Goal: Entertainment & Leisure: Consume media (video, audio)

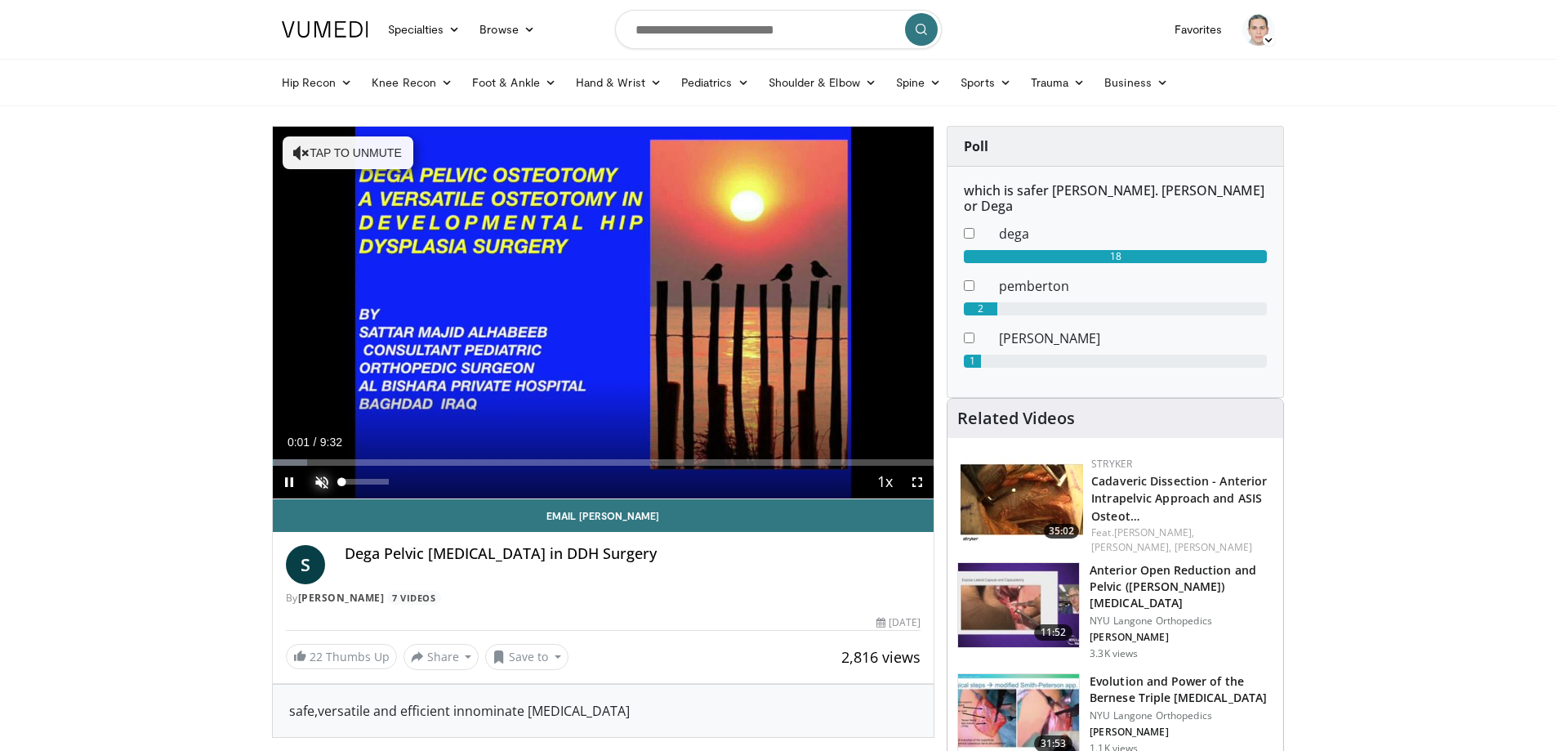
click at [321, 484] on span "Video Player" at bounding box center [321, 482] width 33 height 33
click at [300, 459] on div "Progress Bar" at bounding box center [301, 462] width 2 height 7
click at [337, 457] on div "Loaded : 8.74% 0:25 0:55" at bounding box center [604, 458] width 662 height 16
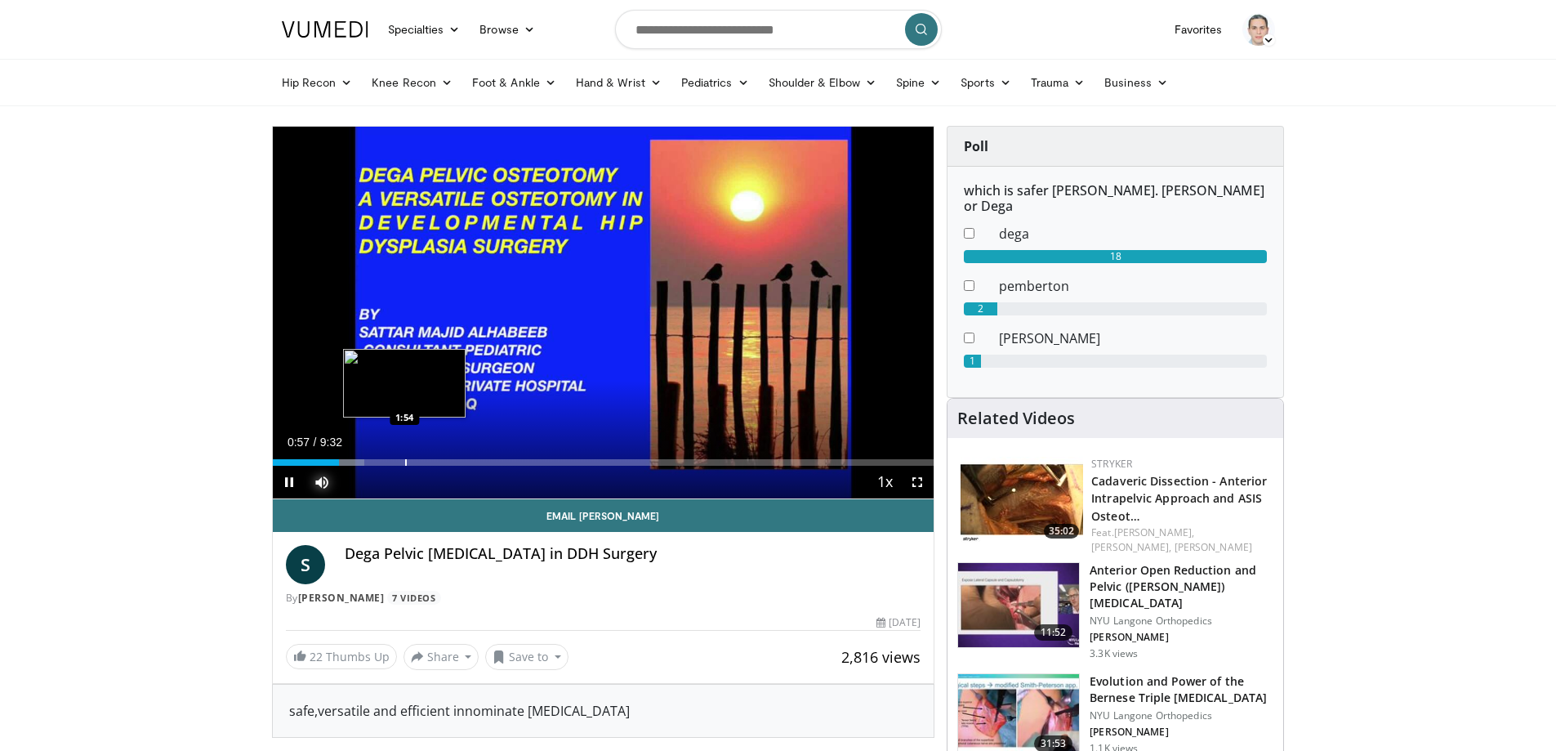
click at [404, 457] on div "Loaded : 13.85% 0:57 1:54" at bounding box center [604, 458] width 662 height 16
click at [331, 461] on div "0:50" at bounding box center [302, 462] width 59 height 7
click at [314, 464] on div "Progress Bar" at bounding box center [315, 462] width 2 height 7
click at [298, 459] on div "Progress Bar" at bounding box center [299, 462] width 2 height 7
click at [918, 486] on span "Video Player" at bounding box center [917, 482] width 33 height 33
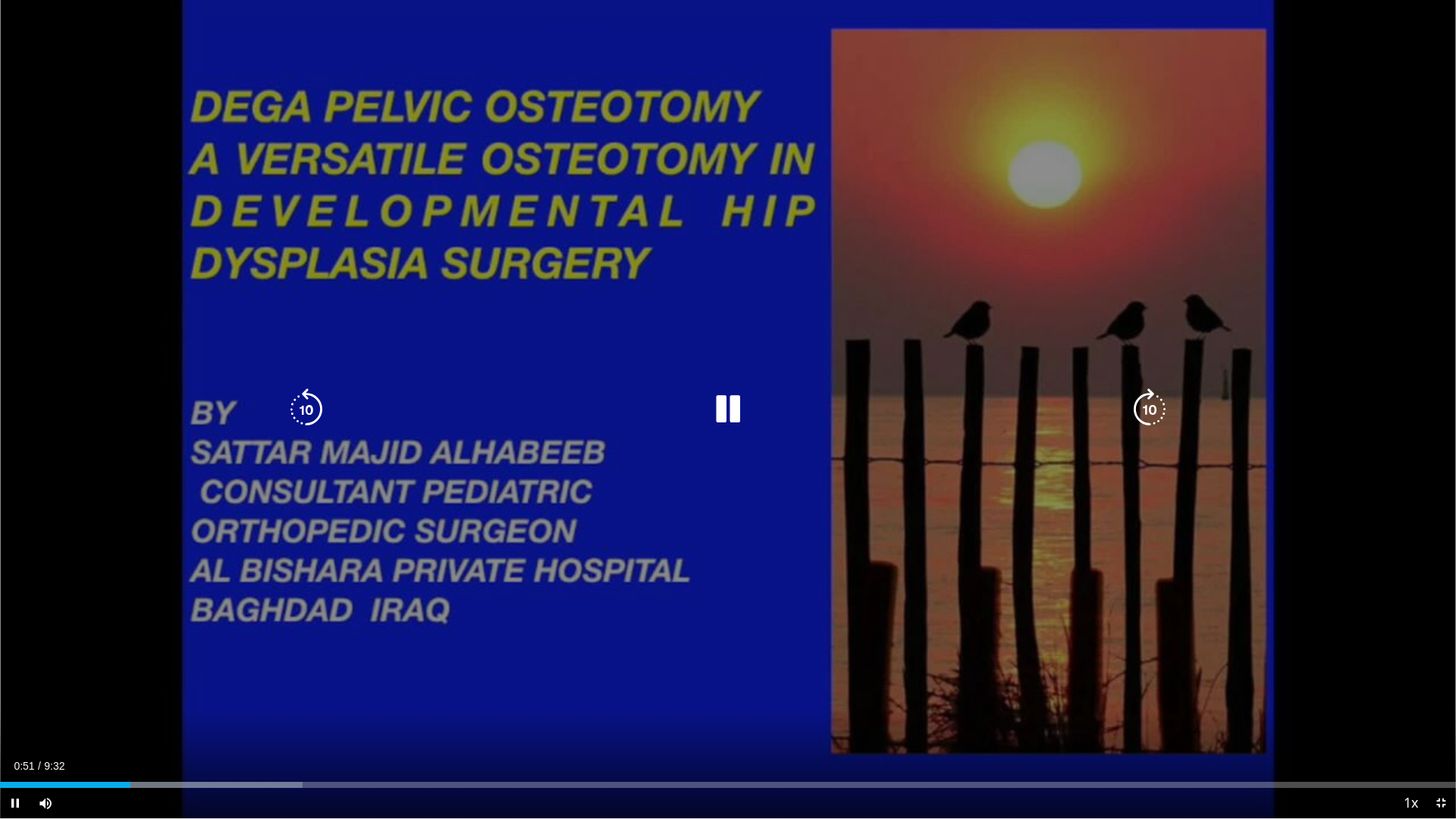
click at [568, 411] on div "Video Player" at bounding box center [728, 410] width 874 height 31
click at [717, 400] on icon "Video Player" at bounding box center [728, 410] width 43 height 43
click at [730, 400] on icon "Video Player" at bounding box center [728, 410] width 43 height 43
click at [726, 411] on icon "Video Player" at bounding box center [728, 410] width 43 height 43
click at [728, 404] on icon "Video Player" at bounding box center [728, 410] width 43 height 43
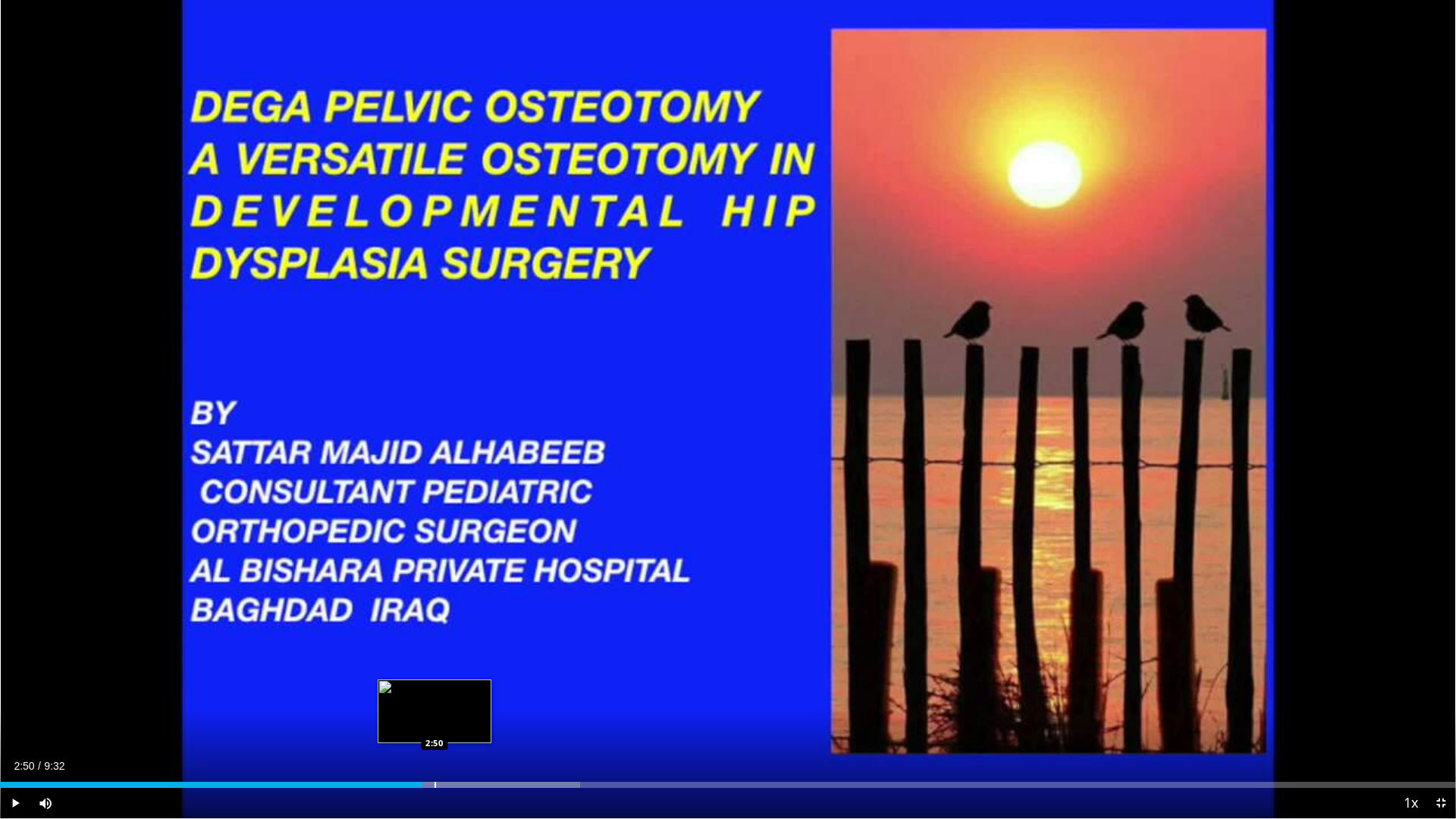
click at [435, 696] on div "Progress Bar" at bounding box center [436, 785] width 2 height 6
click at [444, 696] on div "Progress Bar" at bounding box center [445, 785] width 2 height 6
click at [410, 696] on div "Progress Bar" at bounding box center [410, 785] width 2 height 6
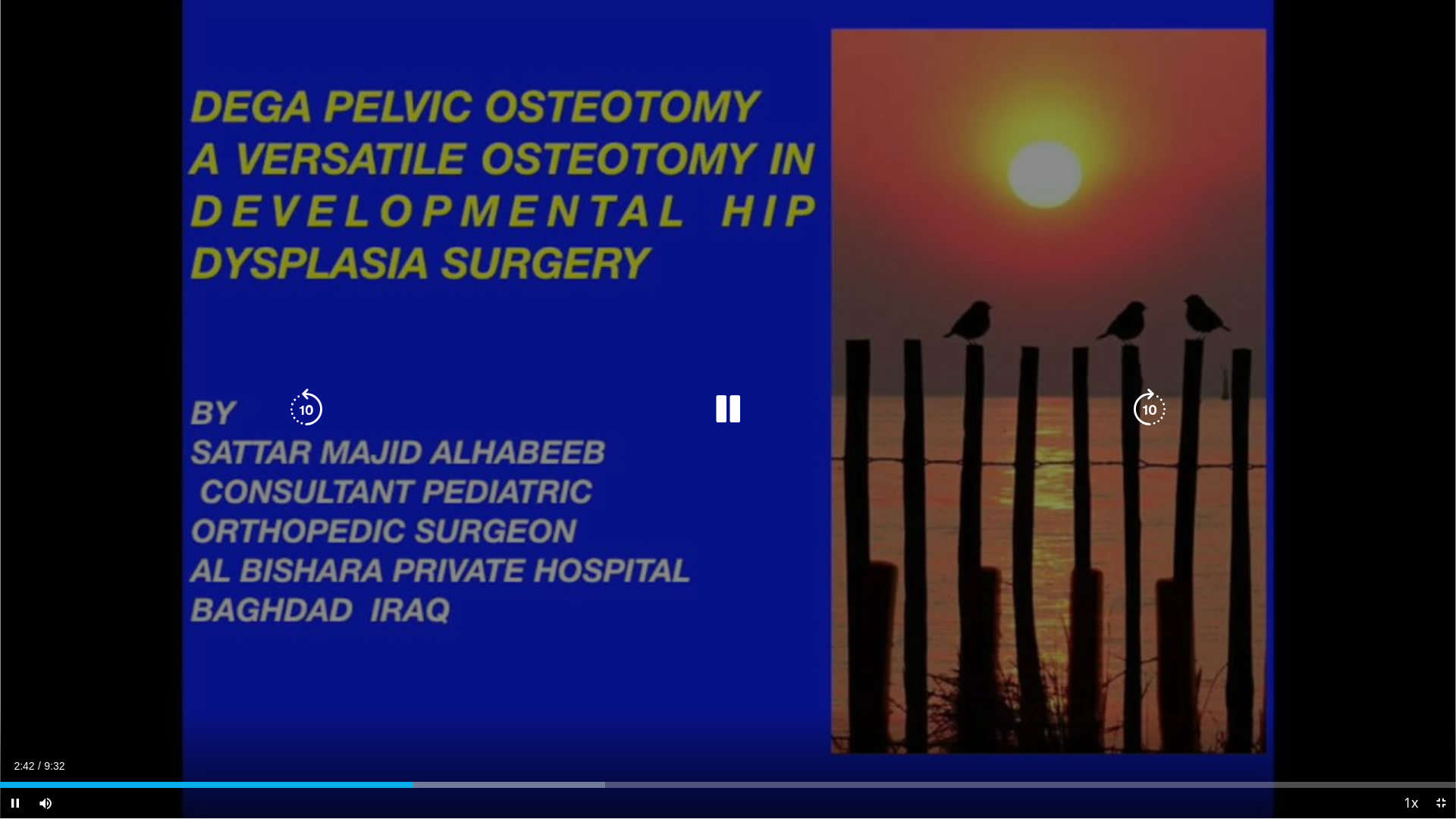
click at [734, 409] on icon "Video Player" at bounding box center [728, 410] width 43 height 43
click at [722, 407] on icon "Video Player" at bounding box center [728, 410] width 43 height 43
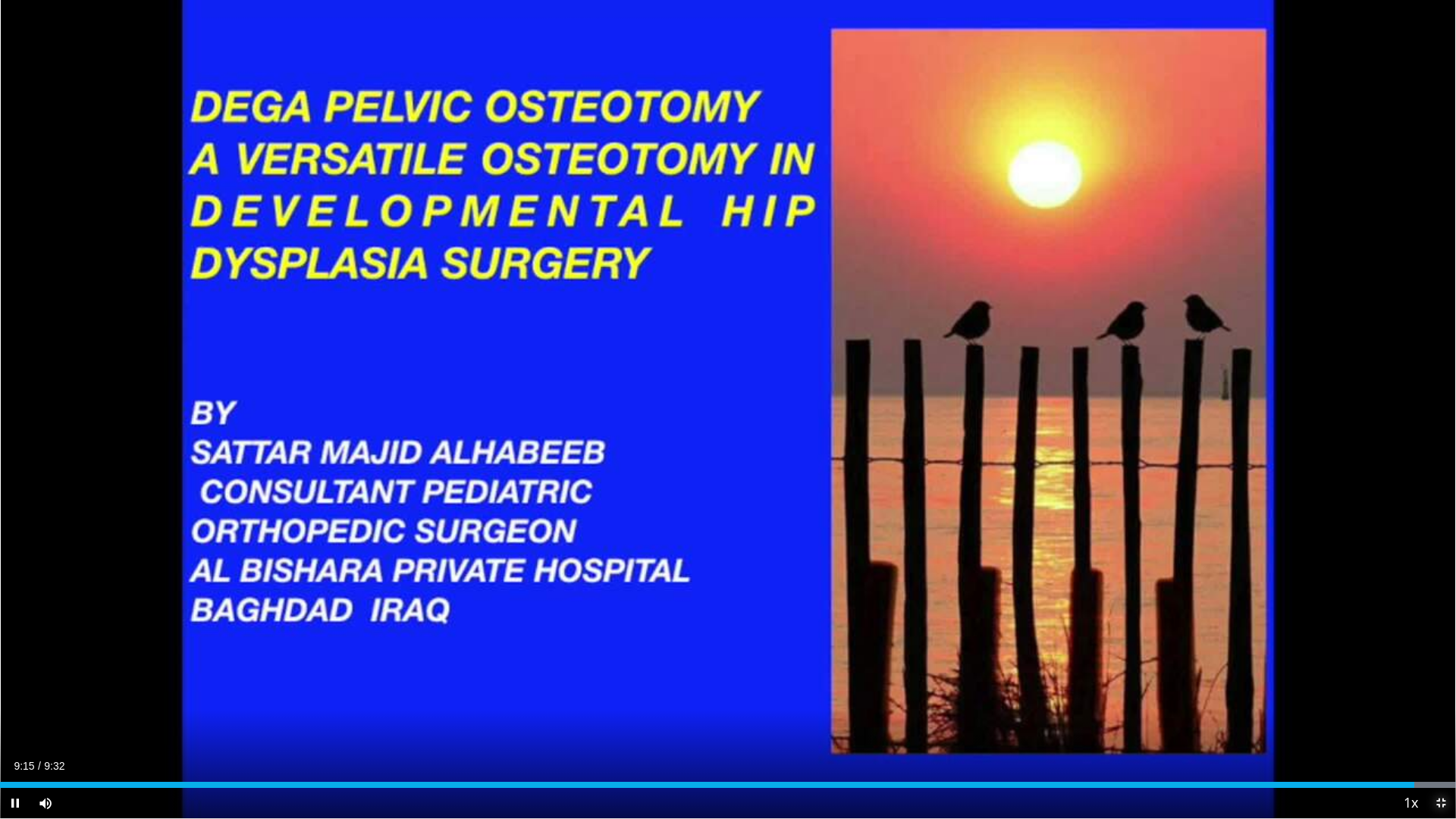
click at [1444, 696] on span "Video Player" at bounding box center [1440, 803] width 31 height 31
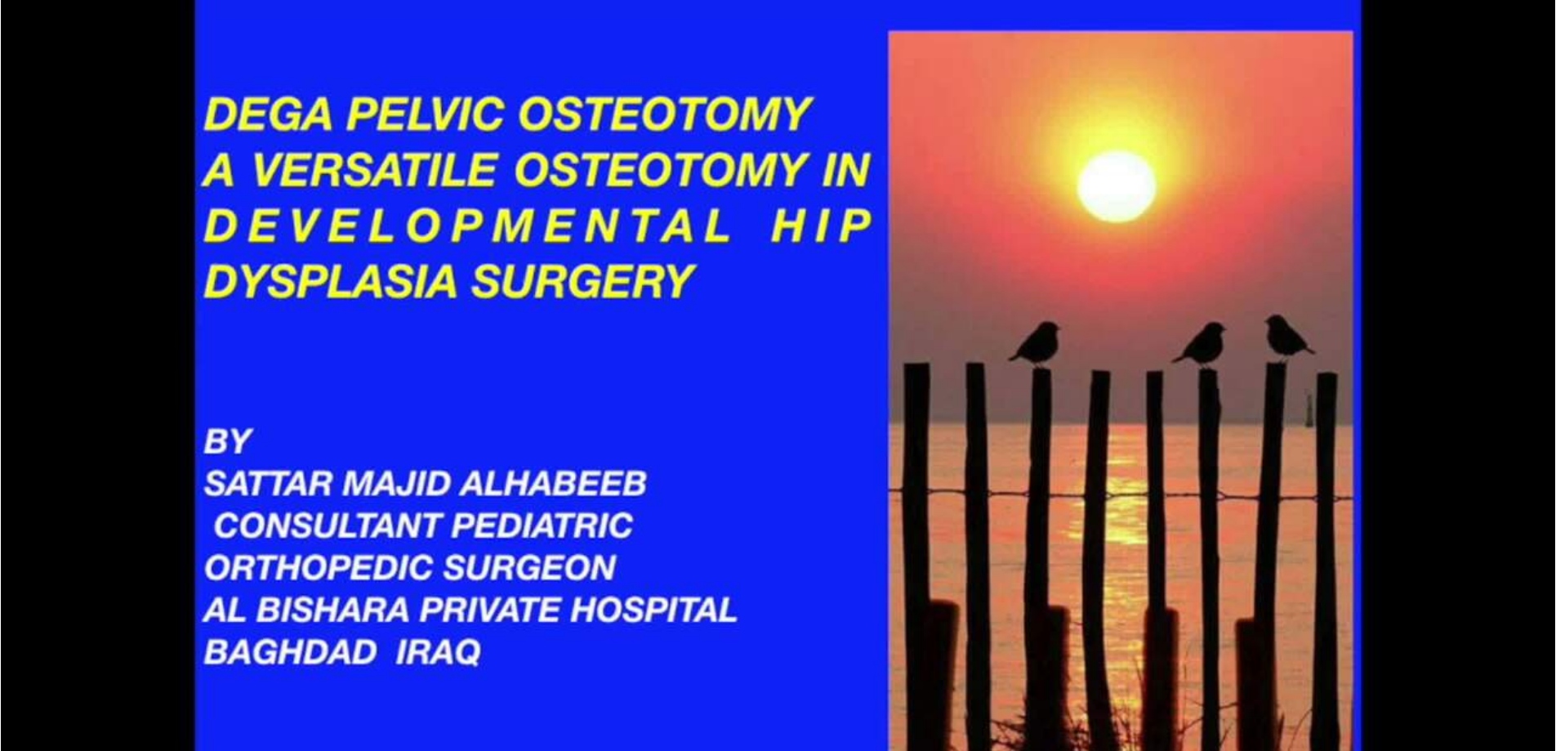
scroll to position [163, 0]
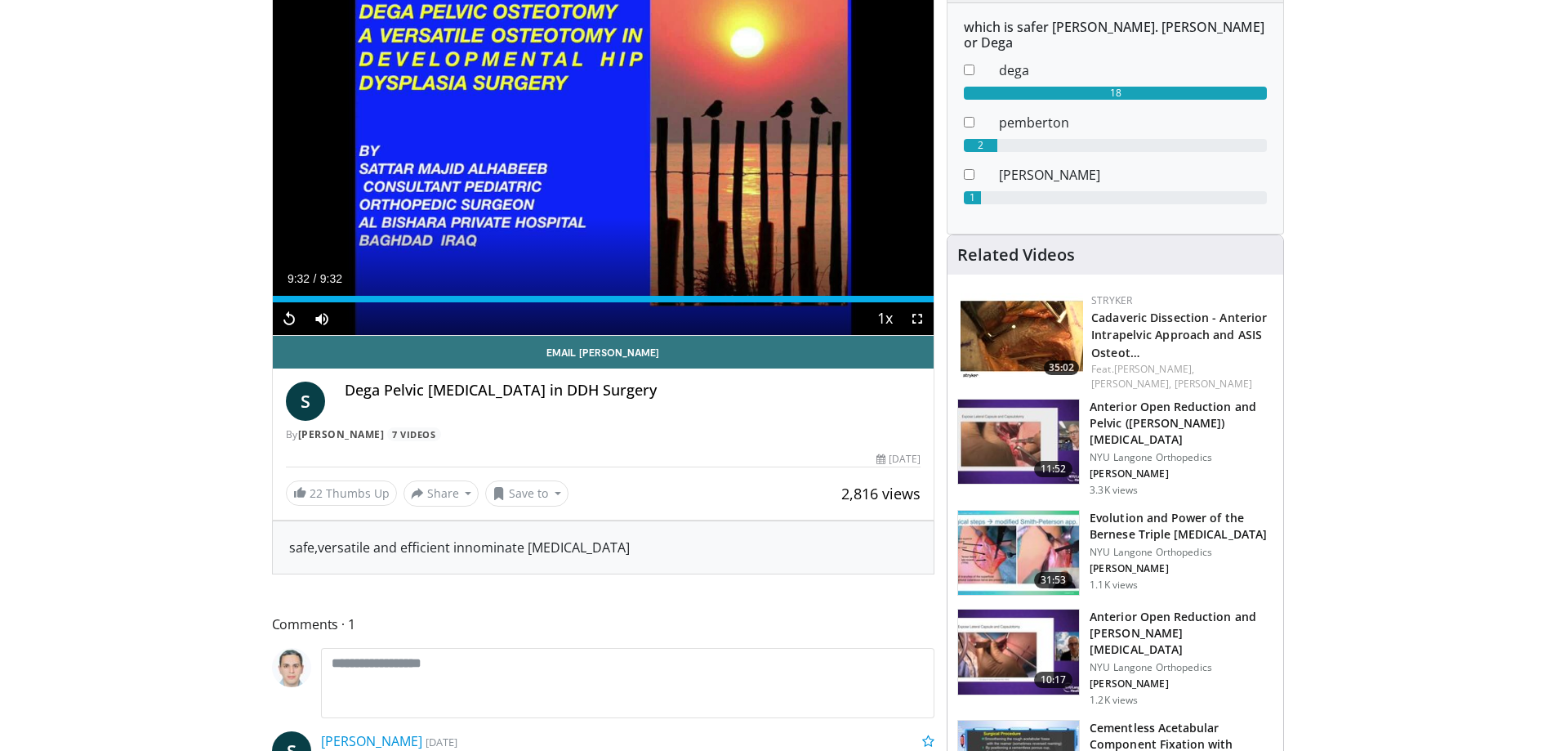
click at [1005, 510] on img at bounding box center [1018, 552] width 121 height 85
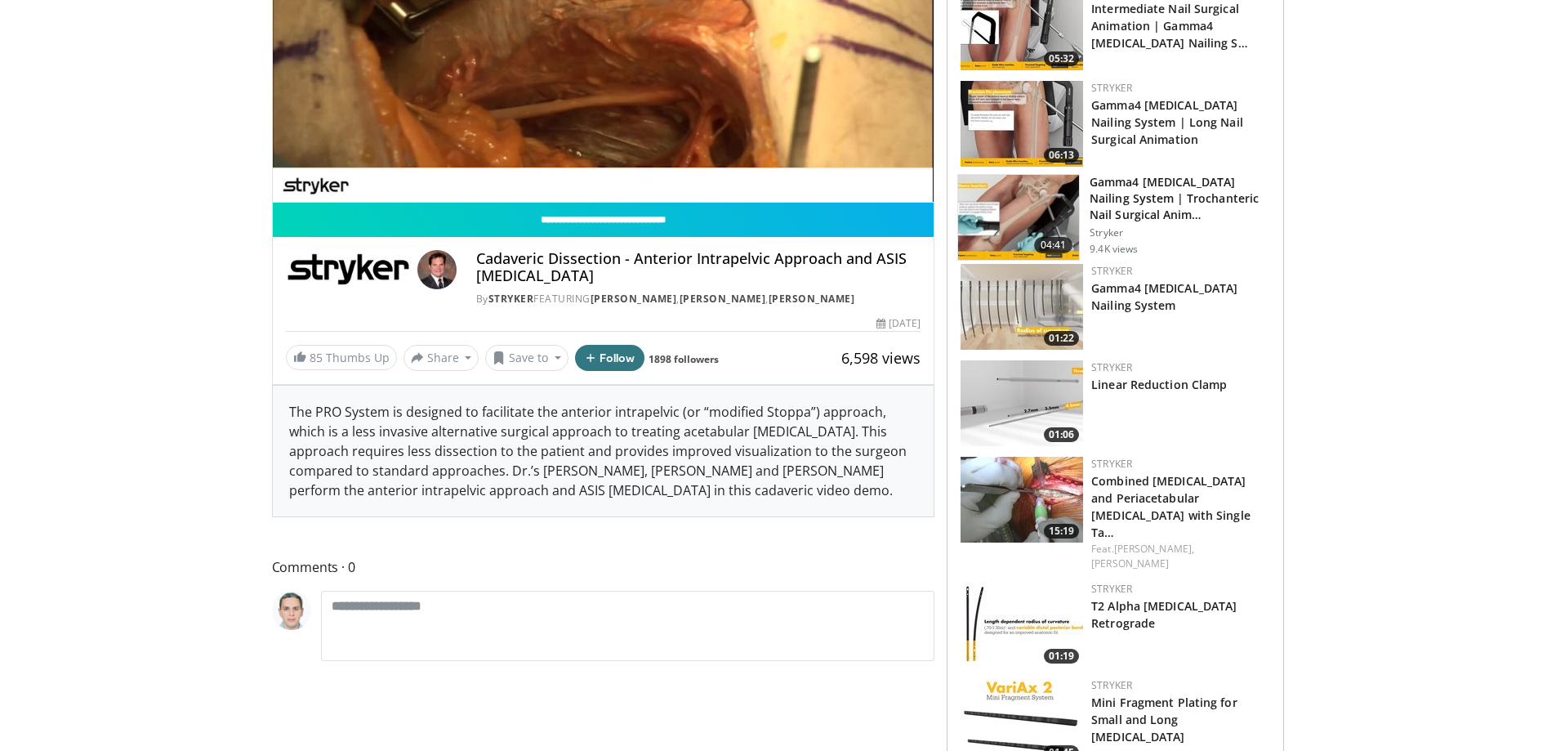
scroll to position [82, 0]
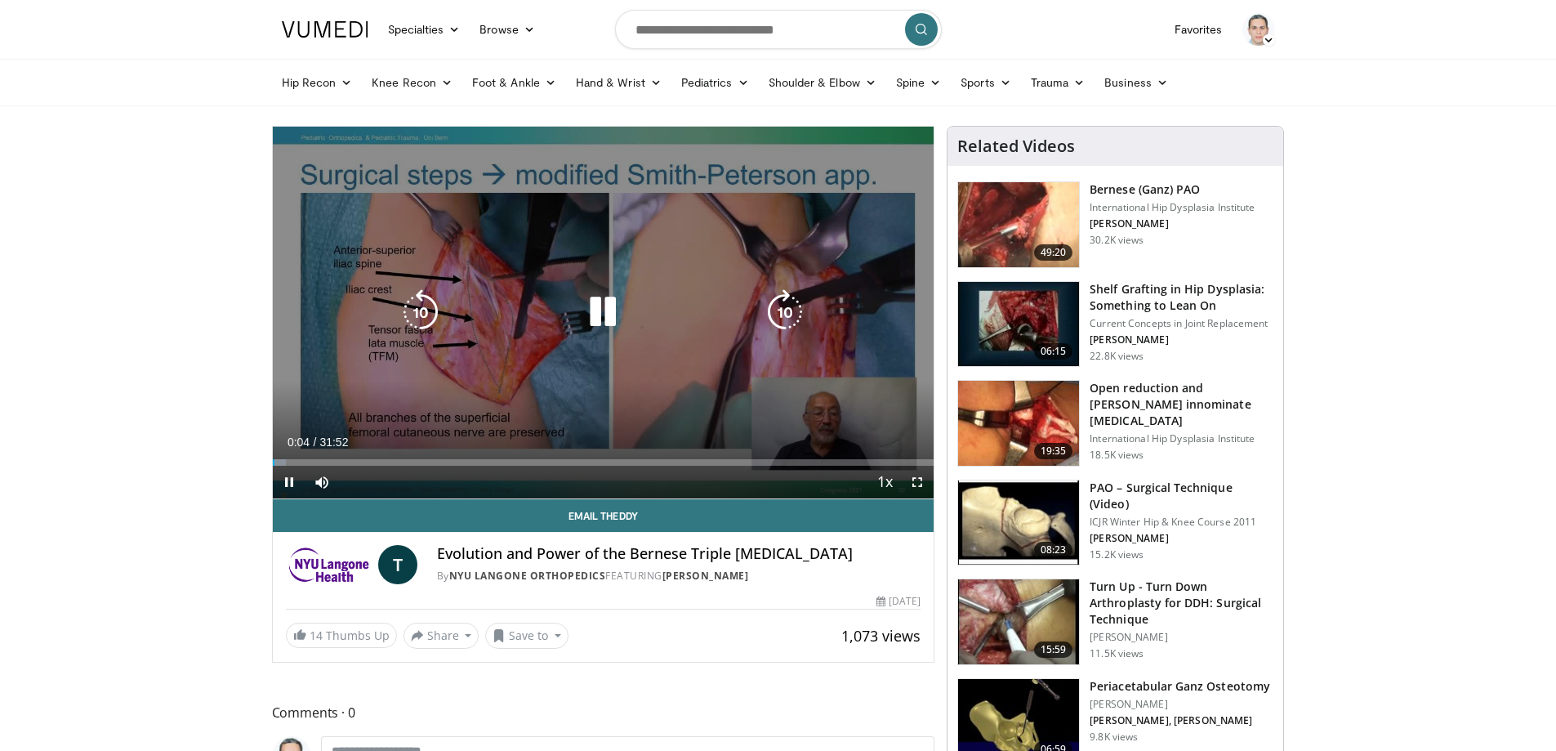
click at [878, 397] on div "10 seconds Tap to unmute" at bounding box center [604, 313] width 662 height 372
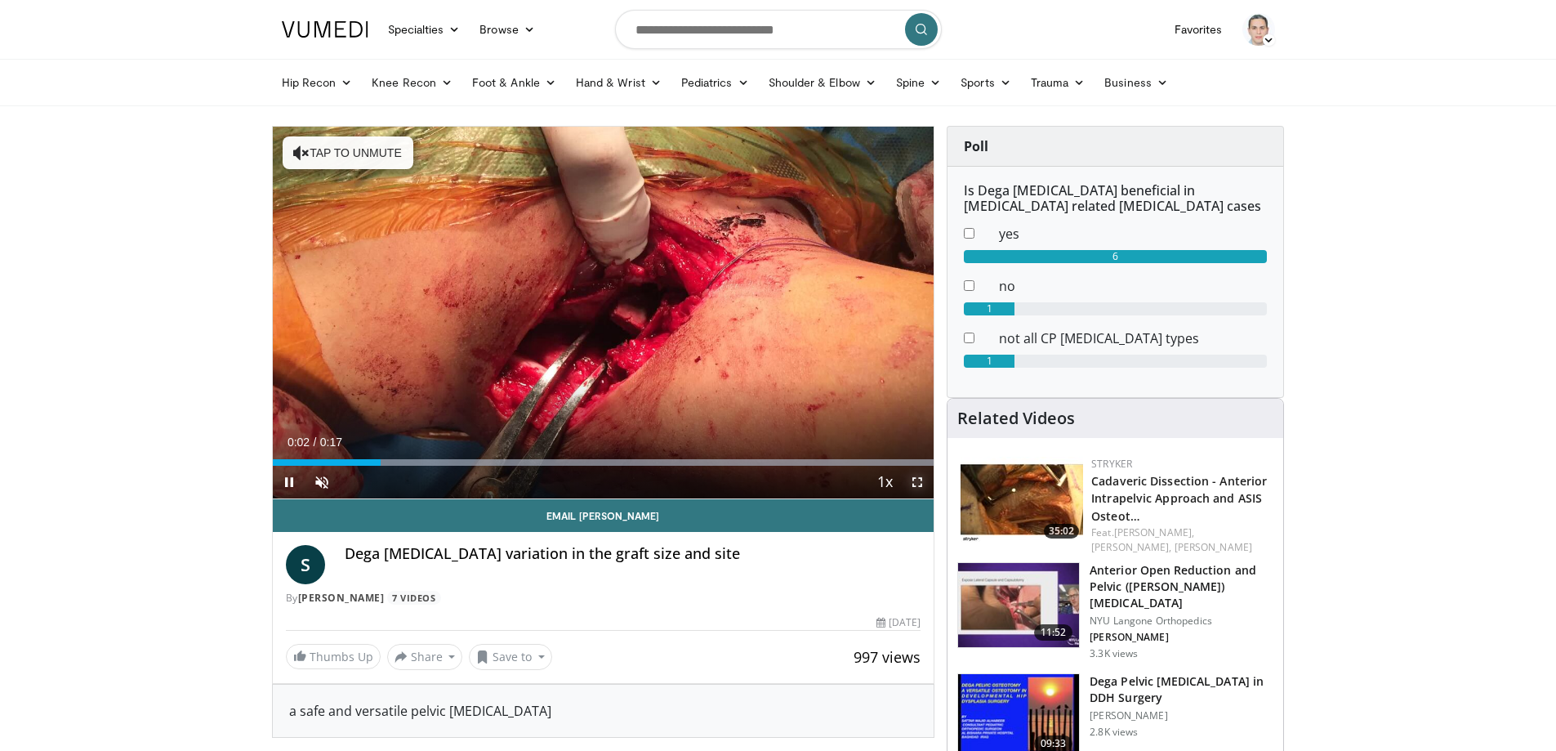
click at [920, 481] on span "Video Player" at bounding box center [917, 482] width 33 height 33
click at [920, 483] on span "Video Player" at bounding box center [917, 482] width 33 height 33
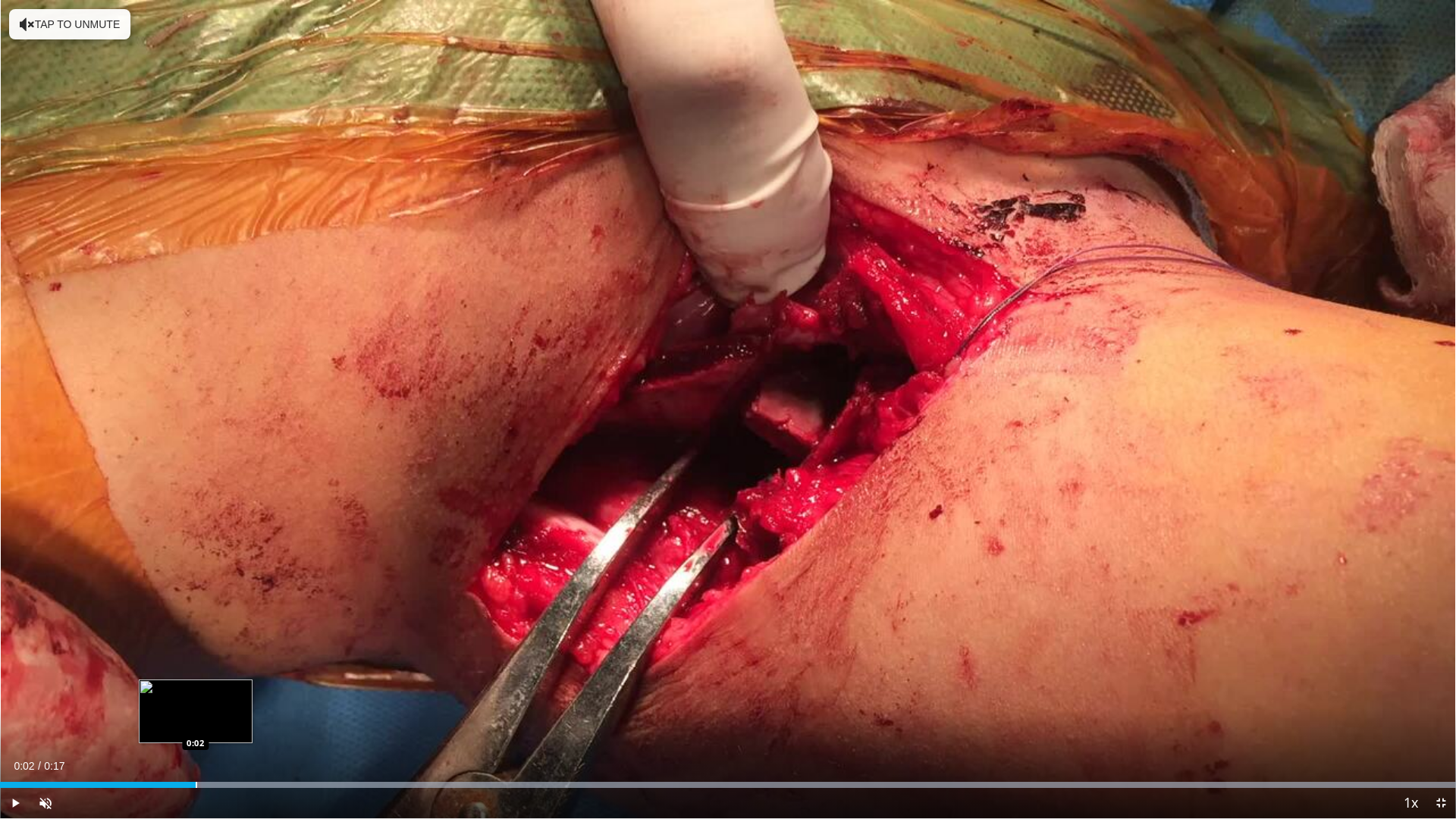
click at [196, 696] on div "Loaded : 100.00% 0:10 0:02" at bounding box center [728, 785] width 1456 height 6
click at [10, 696] on span "Video Player" at bounding box center [15, 803] width 31 height 31
click at [1444, 696] on span "Video Player" at bounding box center [1440, 803] width 31 height 31
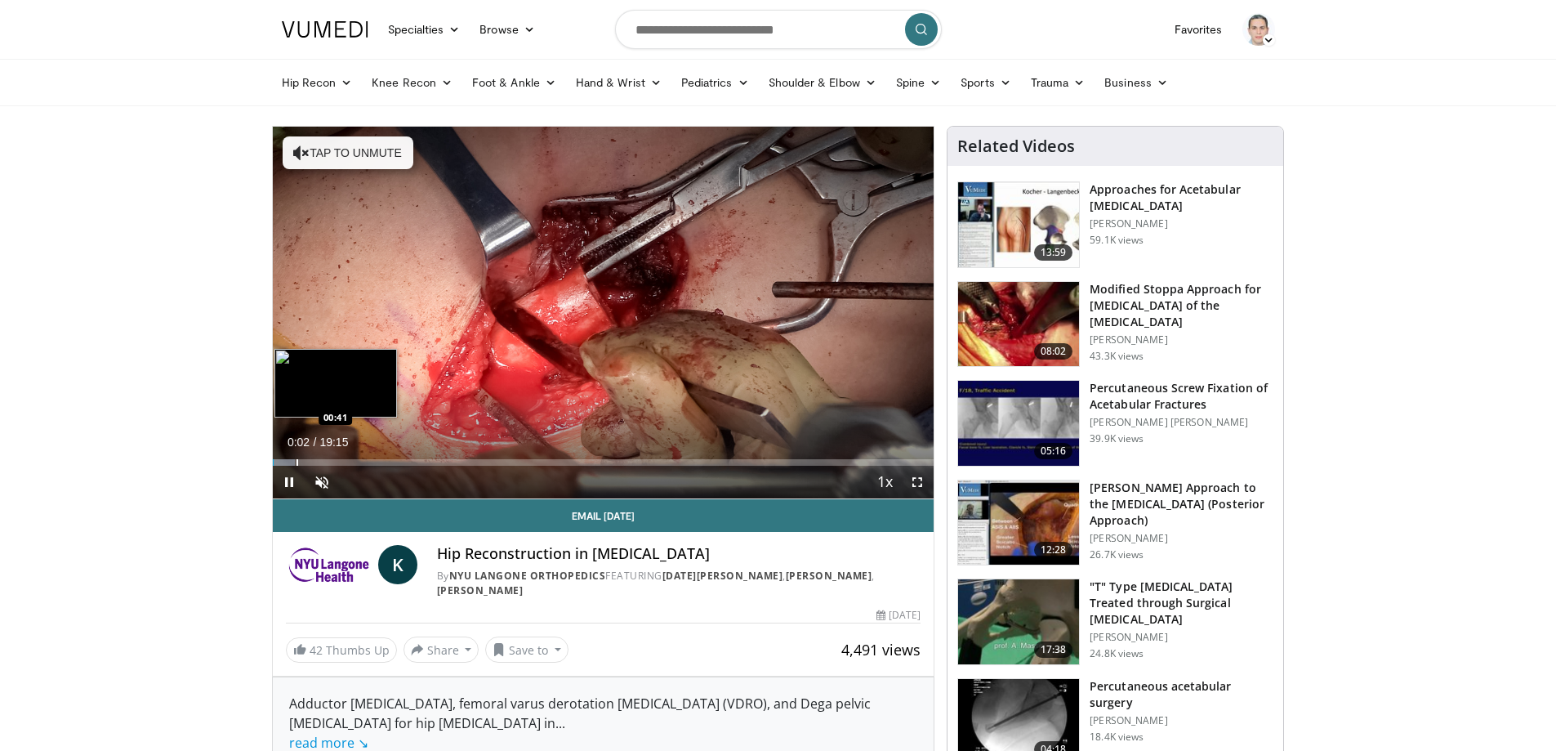
click at [295, 463] on div "Loaded : 3.43% 00:02 00:41" at bounding box center [604, 462] width 662 height 7
click at [316, 484] on span "Video Player" at bounding box center [321, 482] width 33 height 33
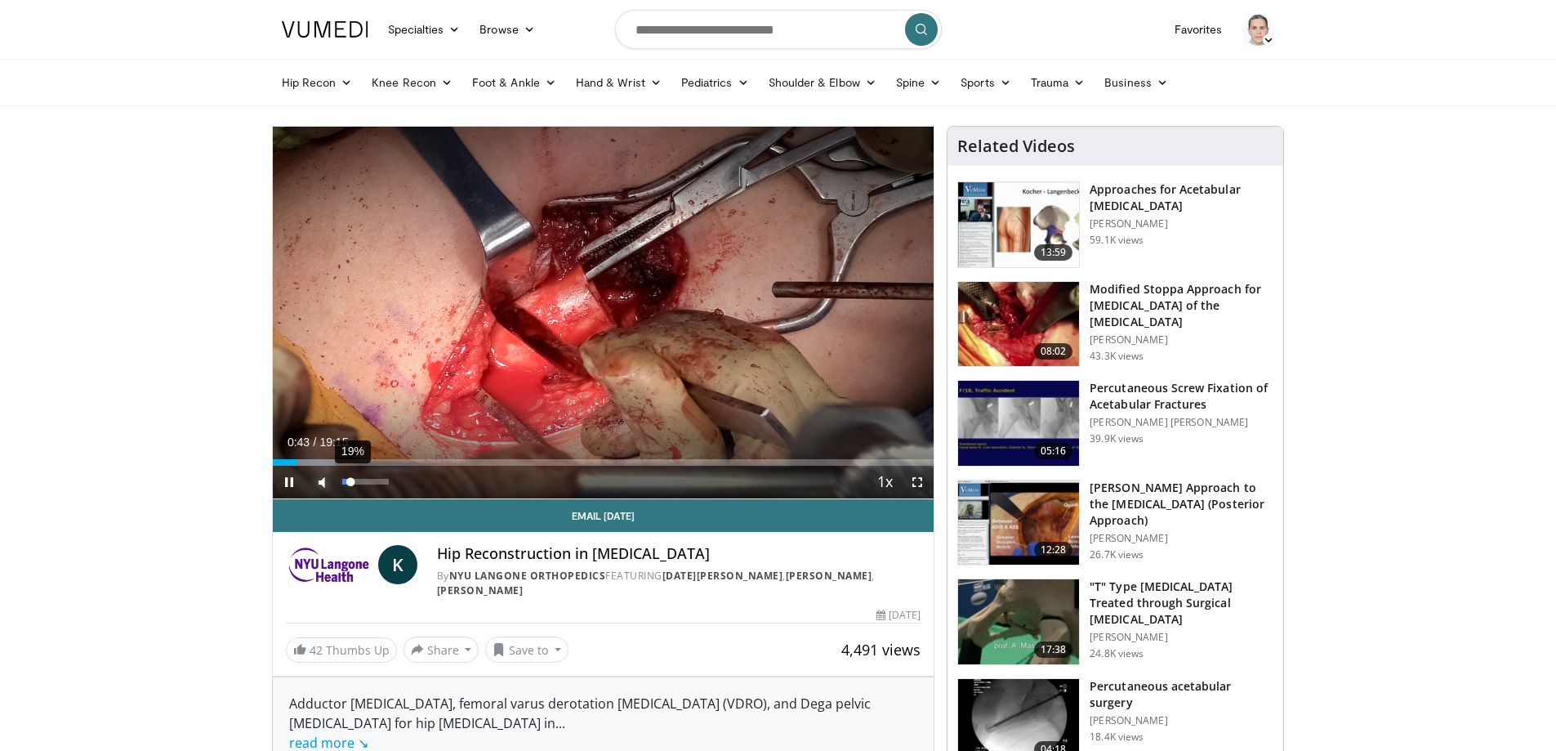
click at [351, 484] on div "19%" at bounding box center [365, 482] width 47 height 6
click at [357, 461] on div "Progress Bar" at bounding box center [356, 462] width 2 height 7
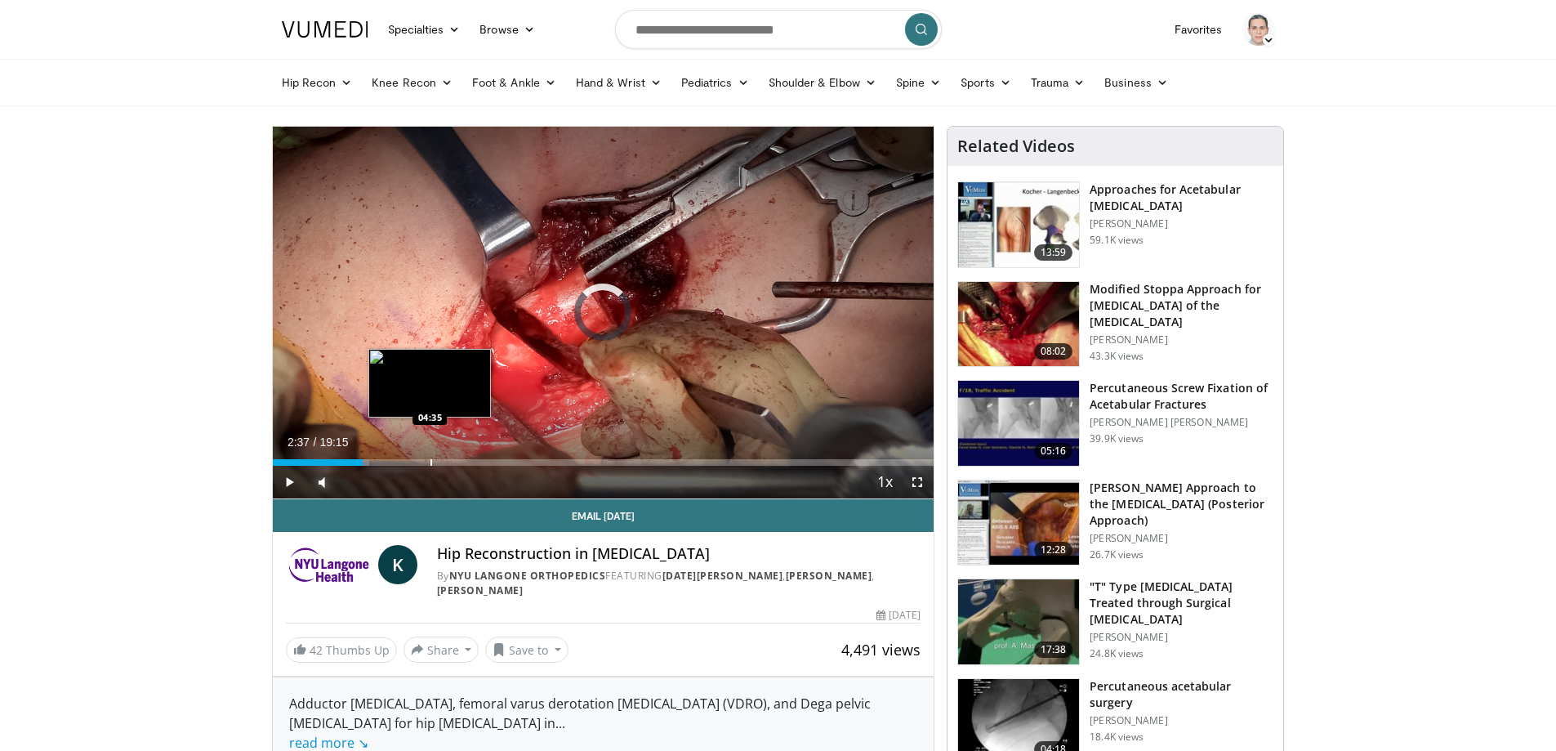
click at [431, 461] on div "Progress Bar" at bounding box center [431, 462] width 2 height 7
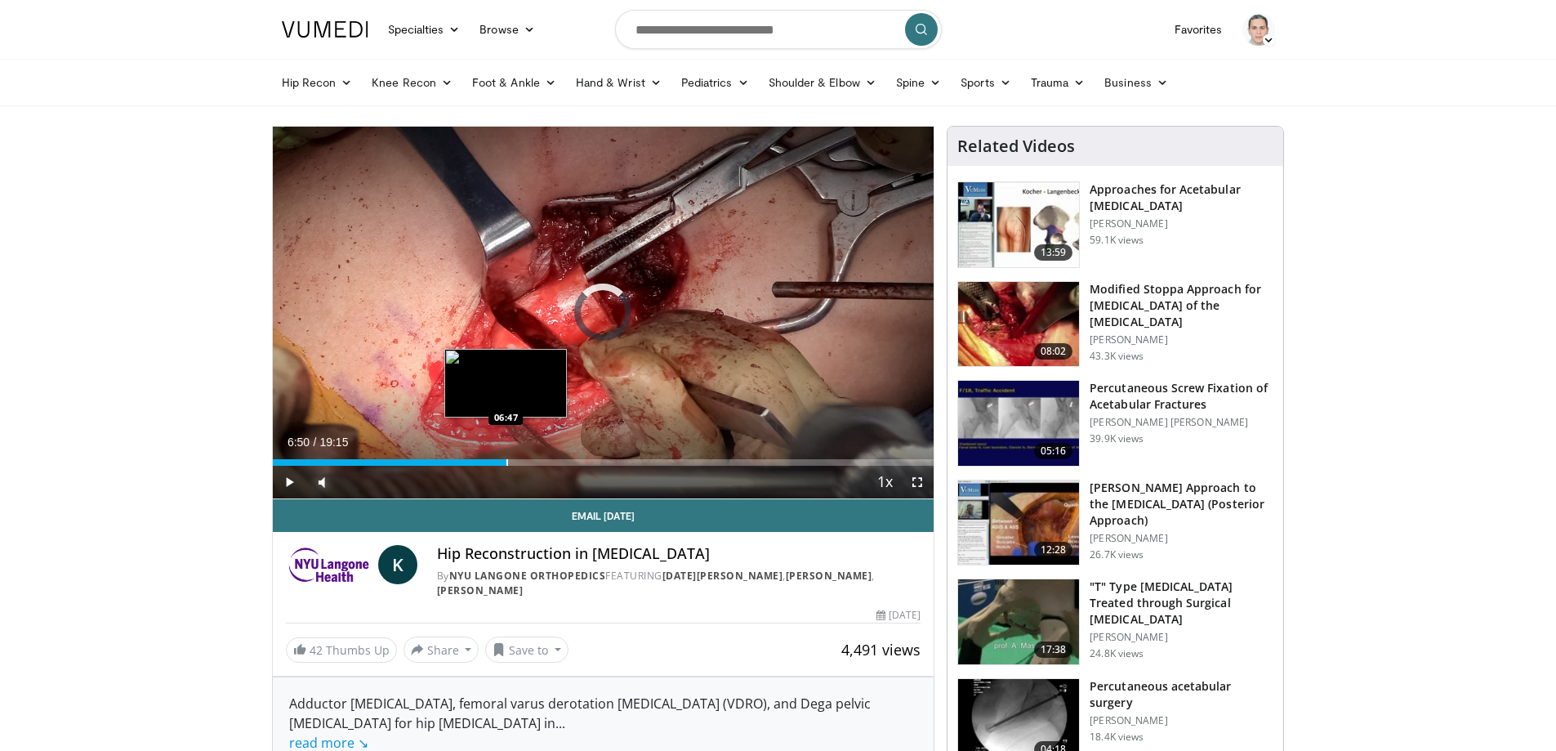
click at [507, 461] on div "Progress Bar" at bounding box center [507, 462] width 2 height 7
click at [924, 479] on span "Video Player" at bounding box center [917, 482] width 33 height 33
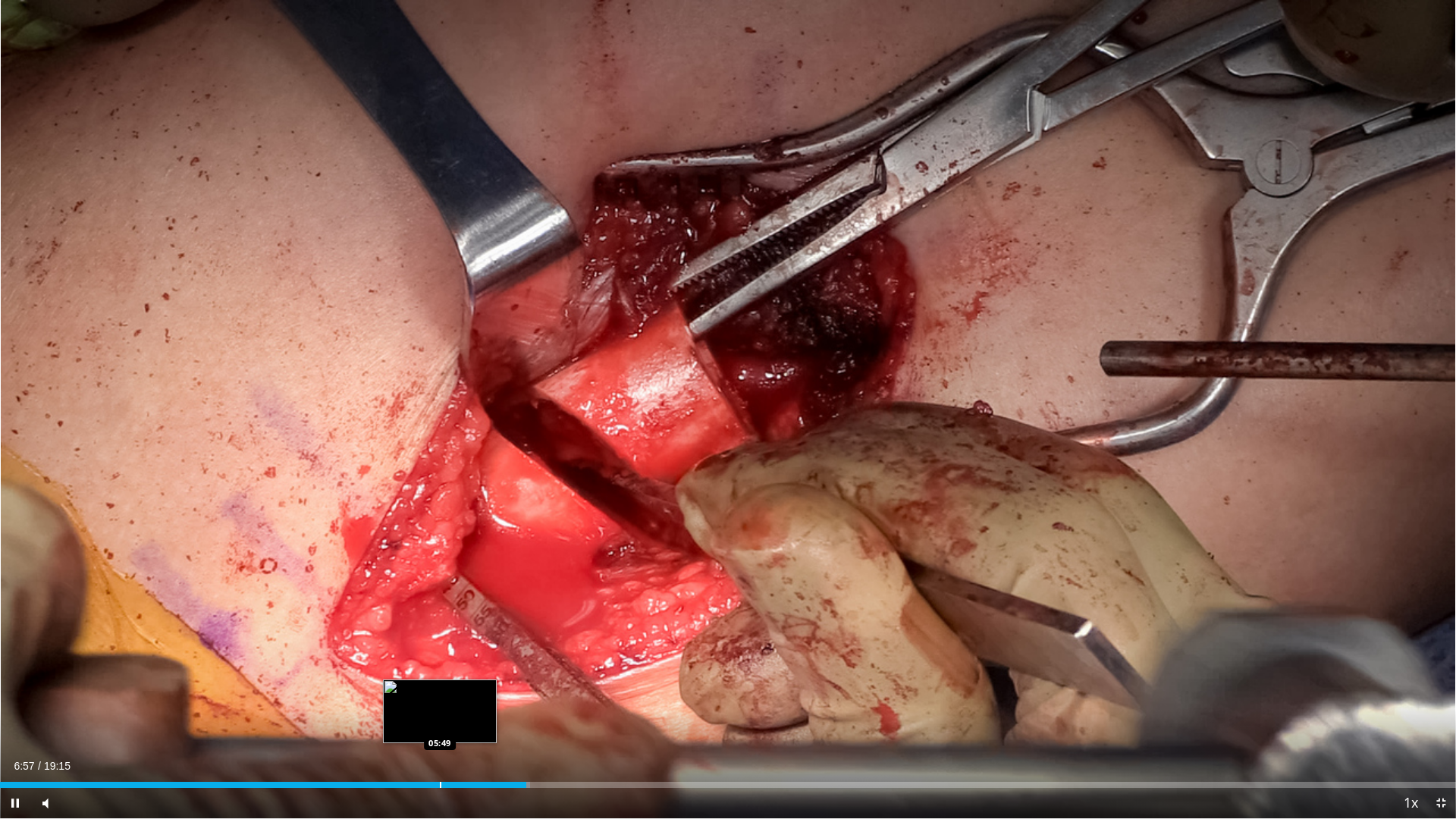
click at [442, 696] on div "Loaded : 36.39% 06:57 05:49" at bounding box center [728, 781] width 1456 height 15
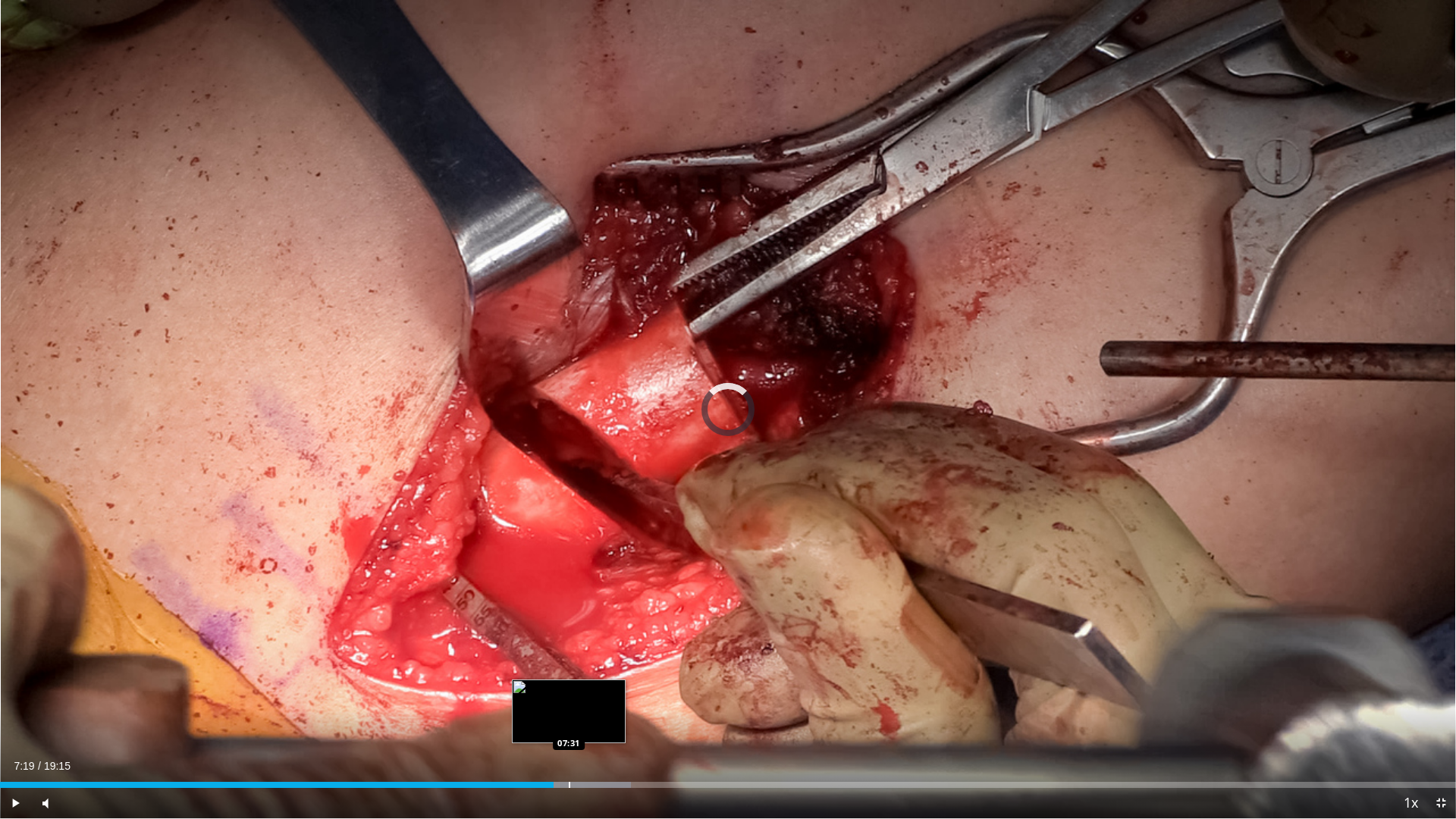
click at [568, 696] on div "Loaded : 43.32% 07:19 07:31" at bounding box center [728, 781] width 1456 height 15
click at [590, 696] on div "Loaded : 43.32% 07:31 07:47" at bounding box center [728, 781] width 1456 height 15
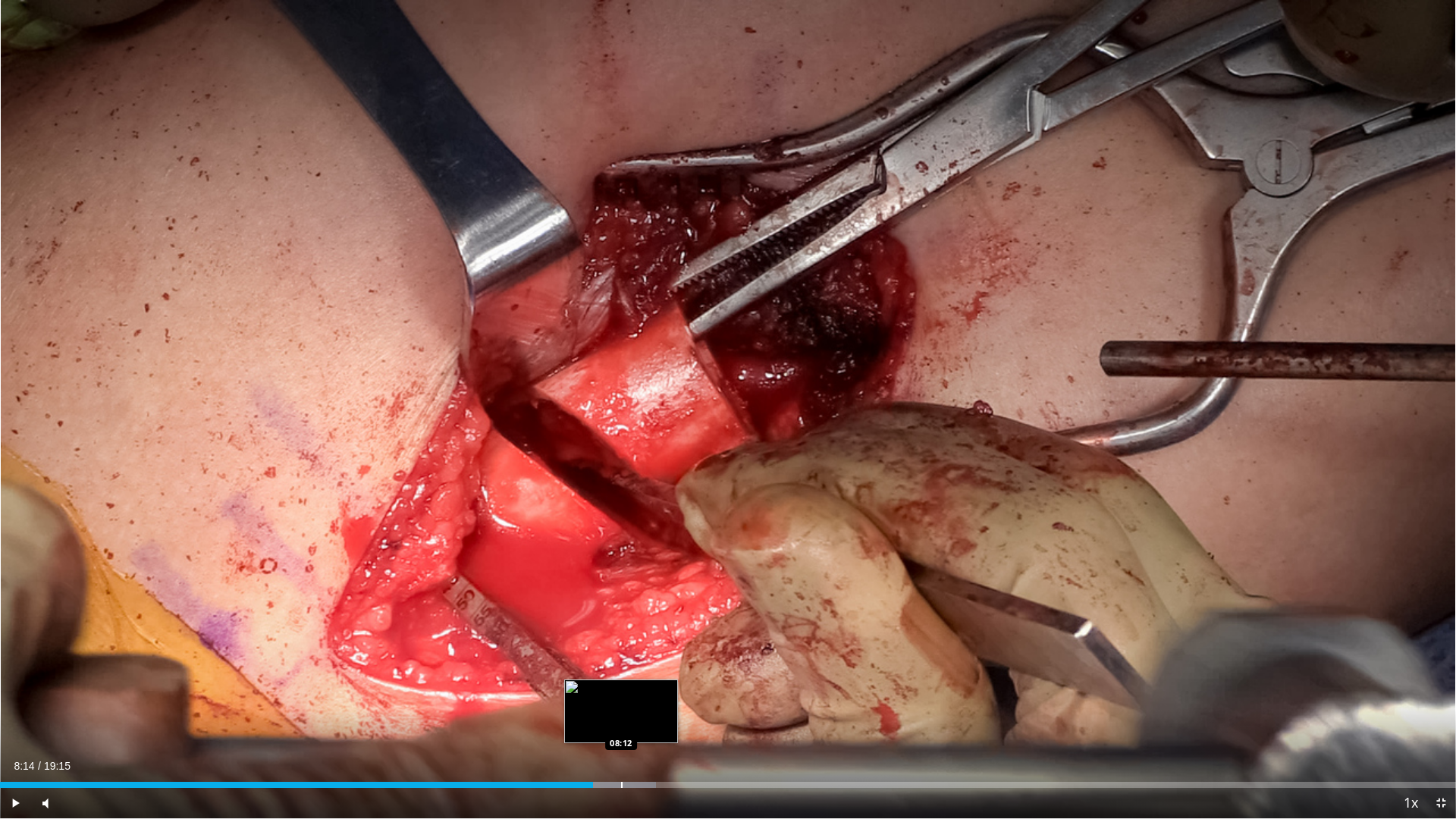
click at [623, 696] on div "Progress Bar" at bounding box center [604, 785] width 102 height 6
click at [660, 696] on div "Progress Bar" at bounding box center [661, 785] width 2 height 6
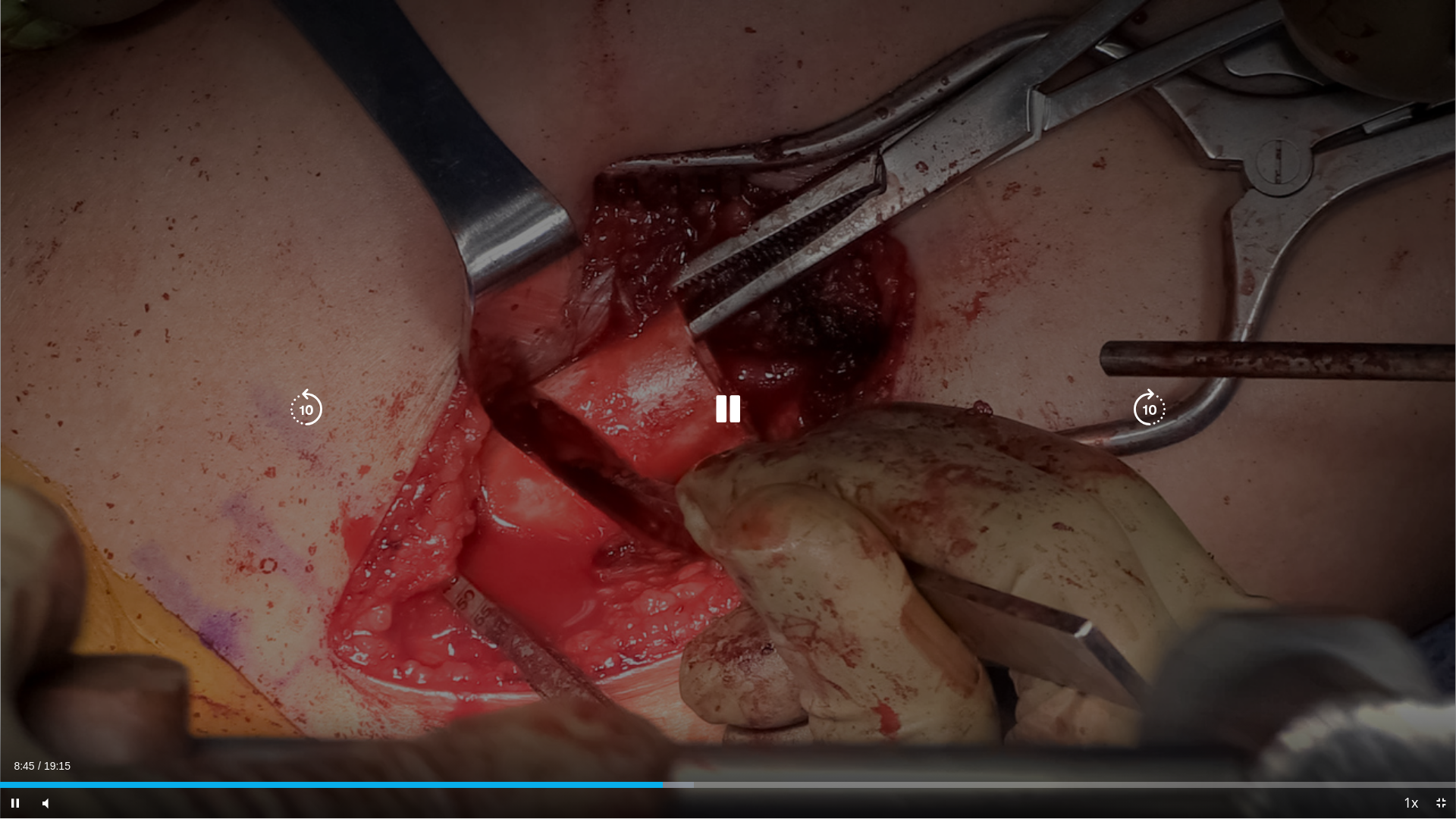
click at [683, 696] on div "Loaded : 47.65% 08:46 08:43" at bounding box center [728, 785] width 1456 height 6
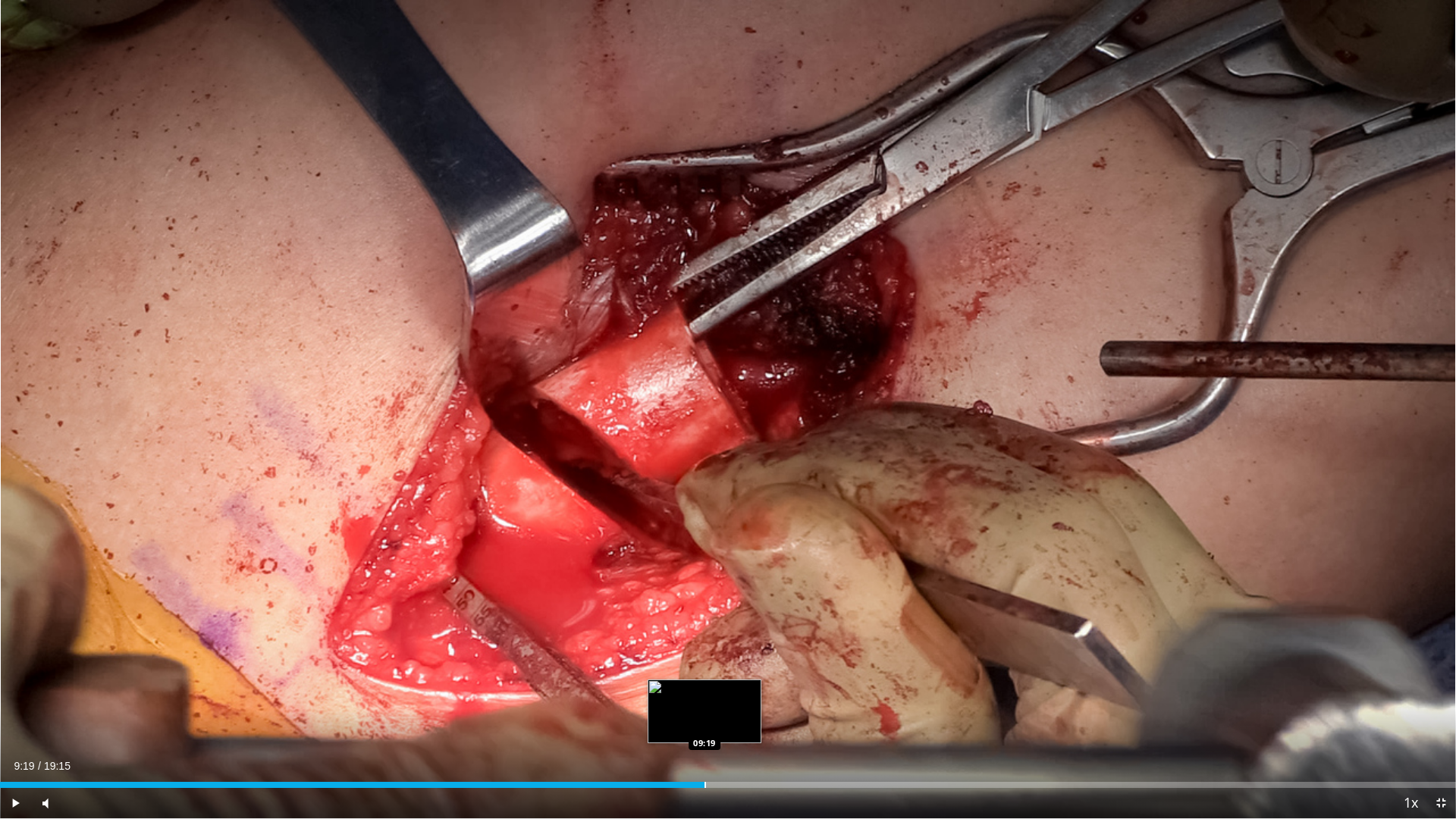
click at [706, 696] on div "Progress Bar" at bounding box center [706, 785] width 2 height 6
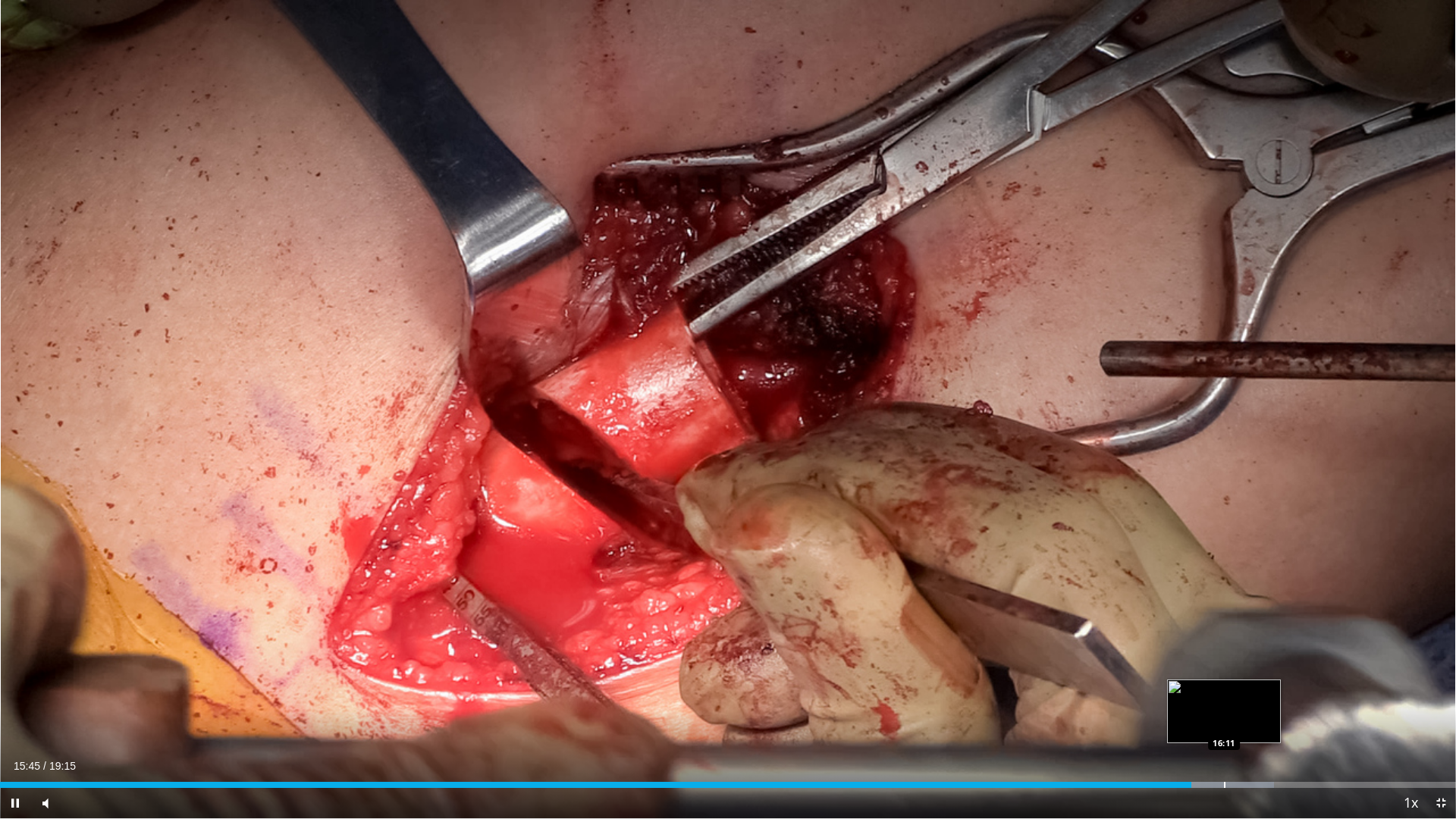
click at [1223, 696] on div "Loaded : 87.50% 15:45 16:11" at bounding box center [728, 785] width 1456 height 6
click at [1436, 696] on span "Video Player" at bounding box center [1440, 803] width 31 height 31
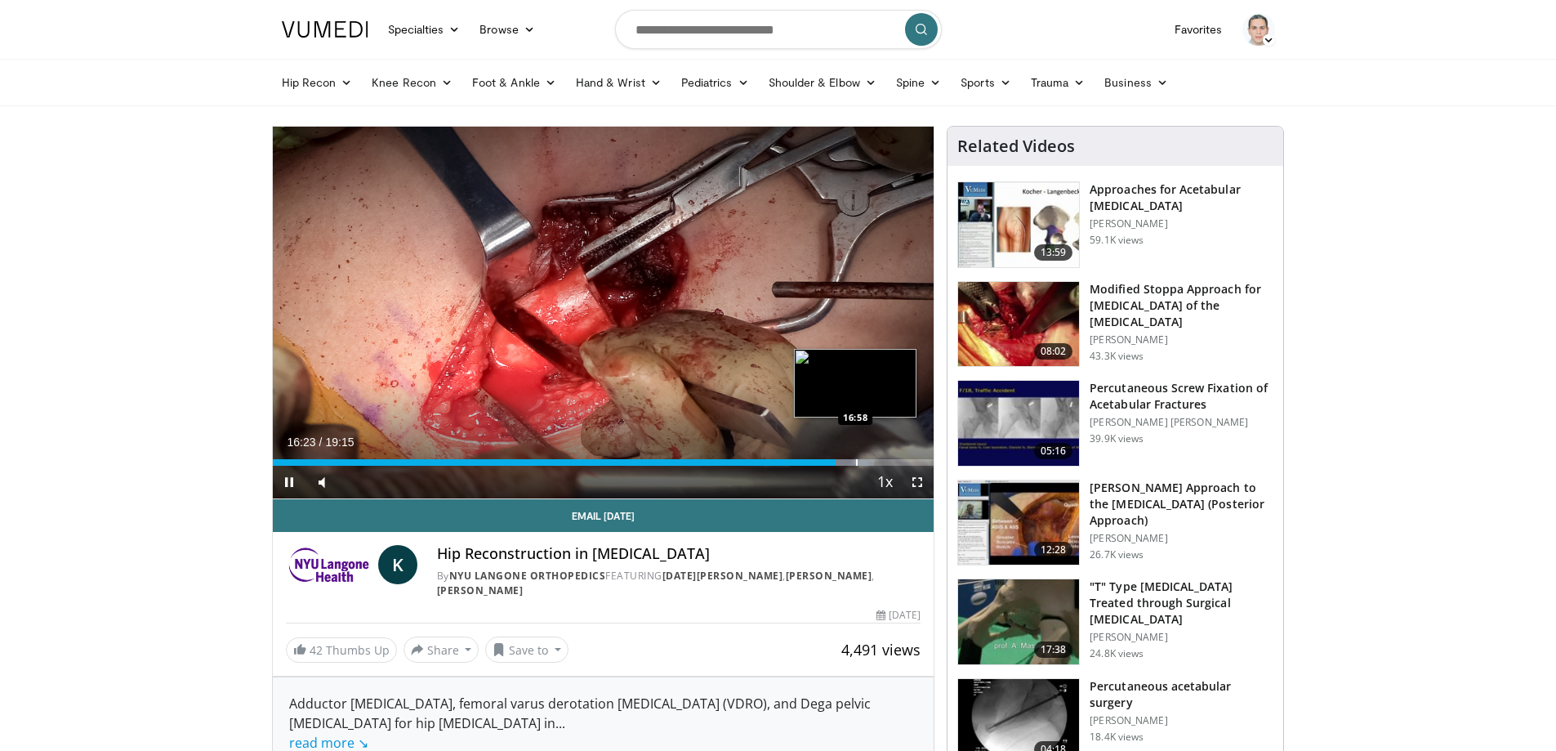
click at [856, 461] on div "Progress Bar" at bounding box center [857, 462] width 2 height 7
click at [913, 484] on span "Video Player" at bounding box center [917, 482] width 33 height 33
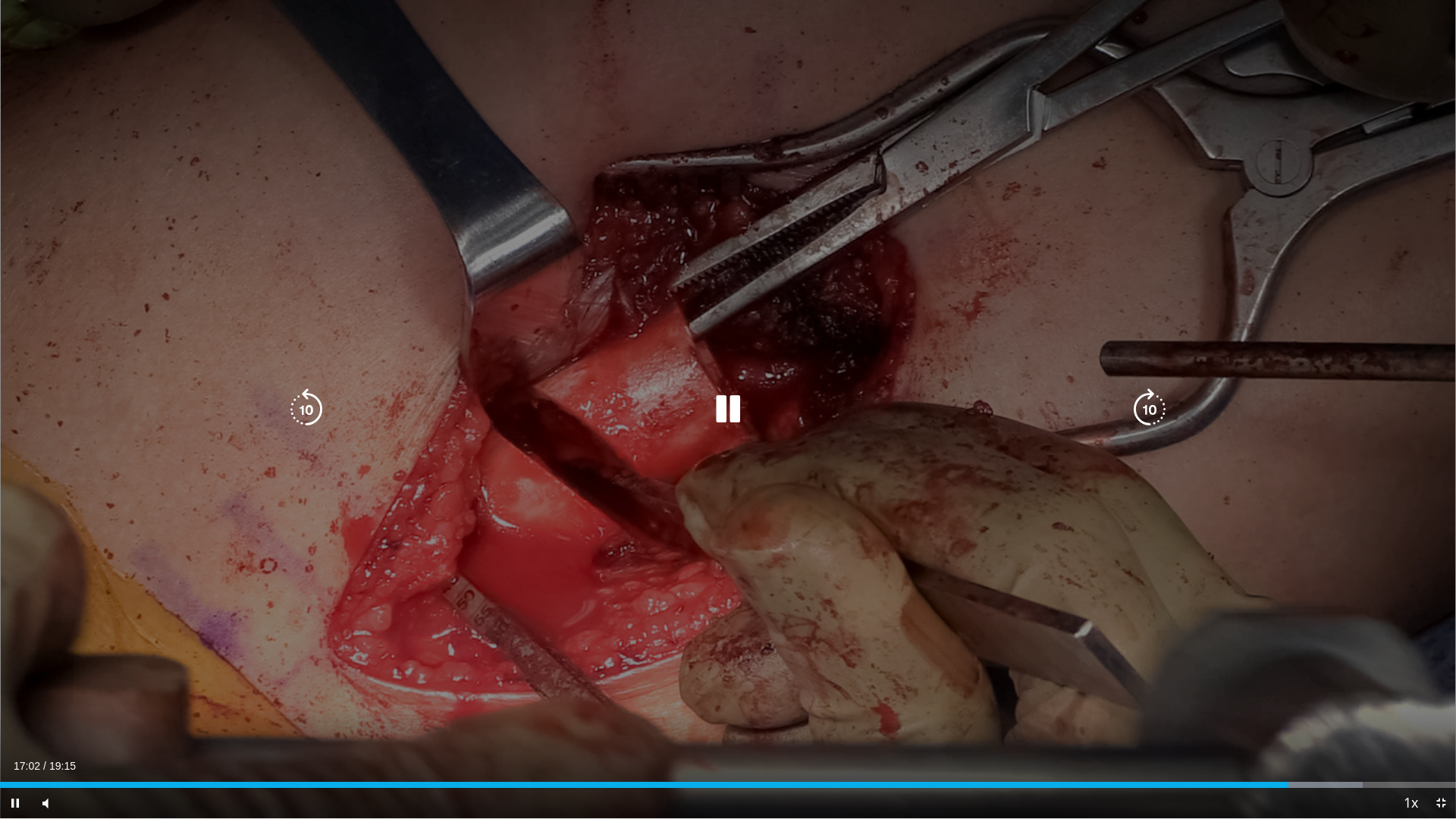
click at [738, 415] on icon "Video Player" at bounding box center [728, 410] width 43 height 43
click at [732, 399] on icon "Video Player" at bounding box center [728, 410] width 43 height 43
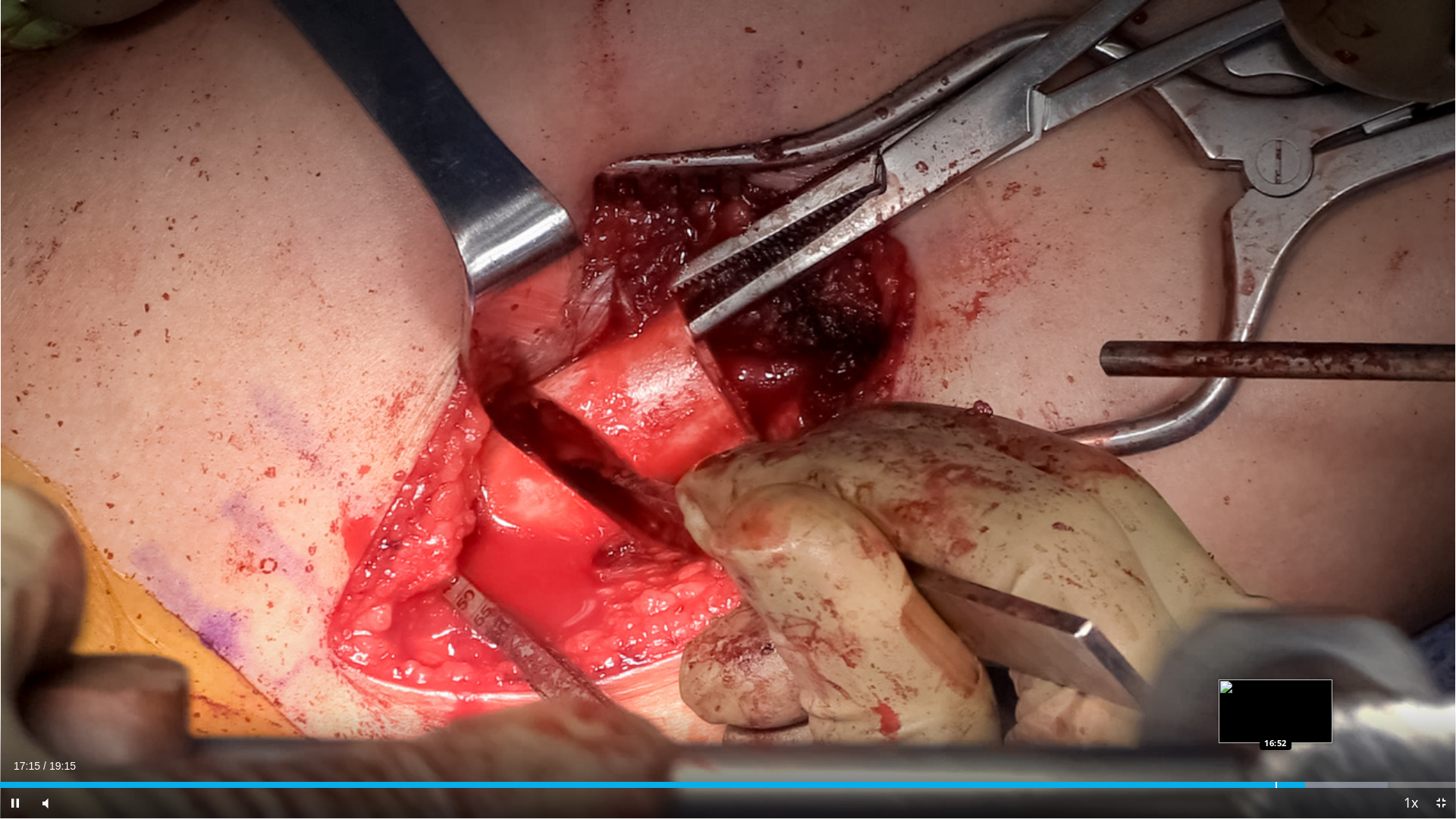
click at [1276, 696] on div "Progress Bar" at bounding box center [1277, 785] width 2 height 6
click at [1218, 696] on div "16:53" at bounding box center [638, 785] width 1277 height 6
click at [1177, 696] on div "Current Time 16:07 / Duration 19:15 Pause Skip Backward Skip Forward Mute 16% L…" at bounding box center [728, 803] width 1456 height 31
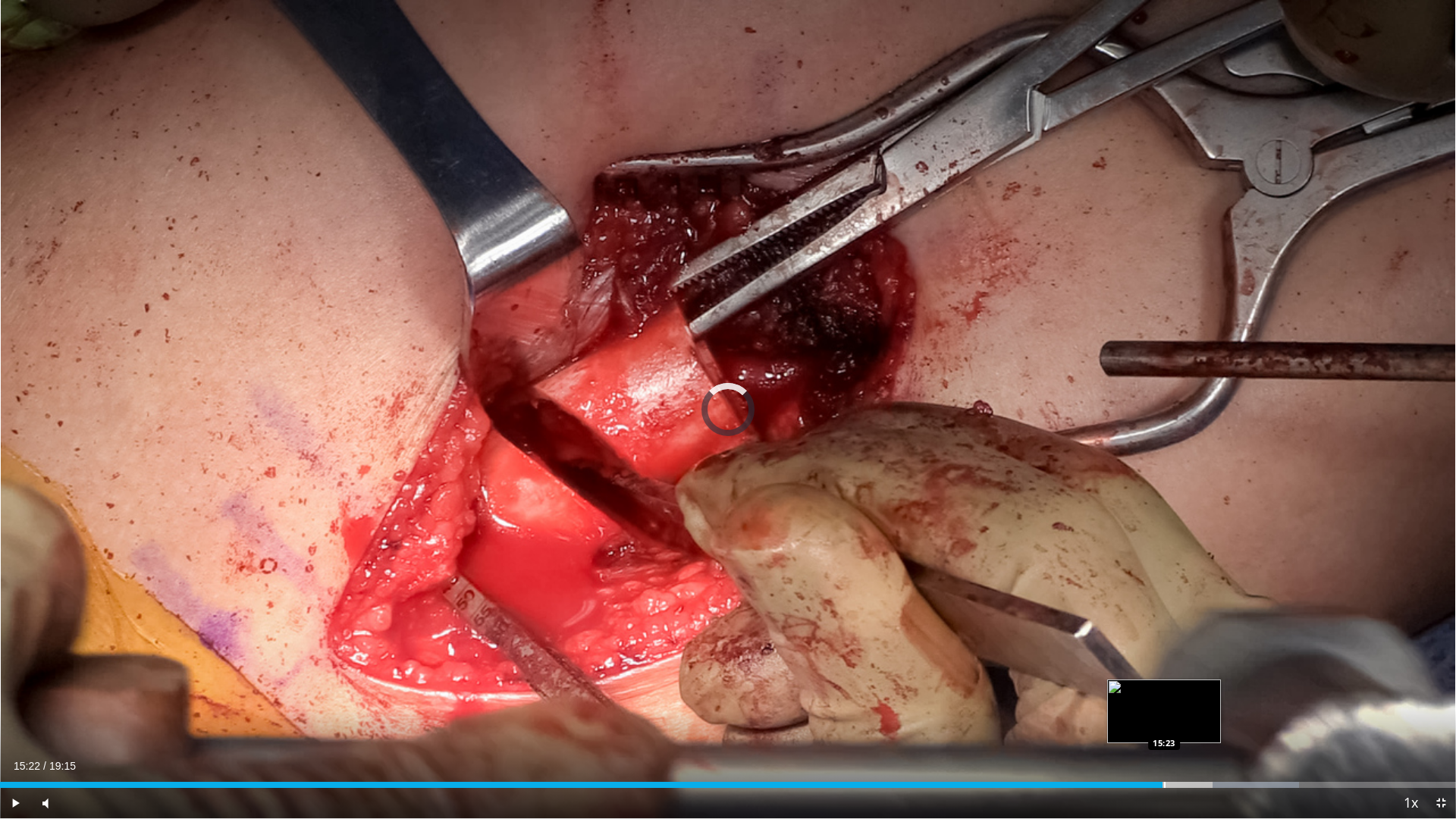
click at [1163, 696] on div "Loaded : 89.23% 15:22 15:23" at bounding box center [728, 785] width 1456 height 6
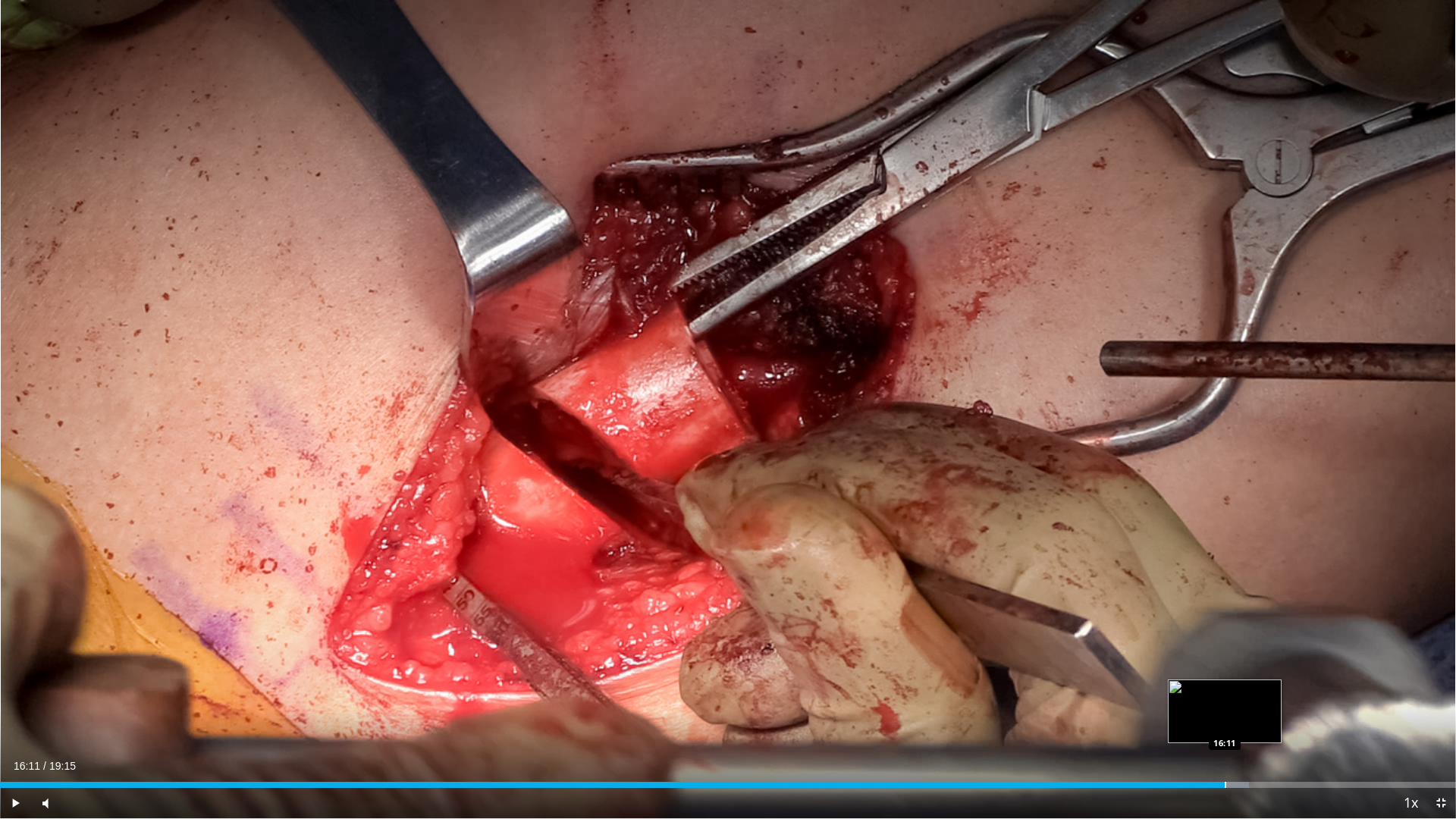
click at [1225, 696] on div "Progress Bar" at bounding box center [1226, 785] width 2 height 6
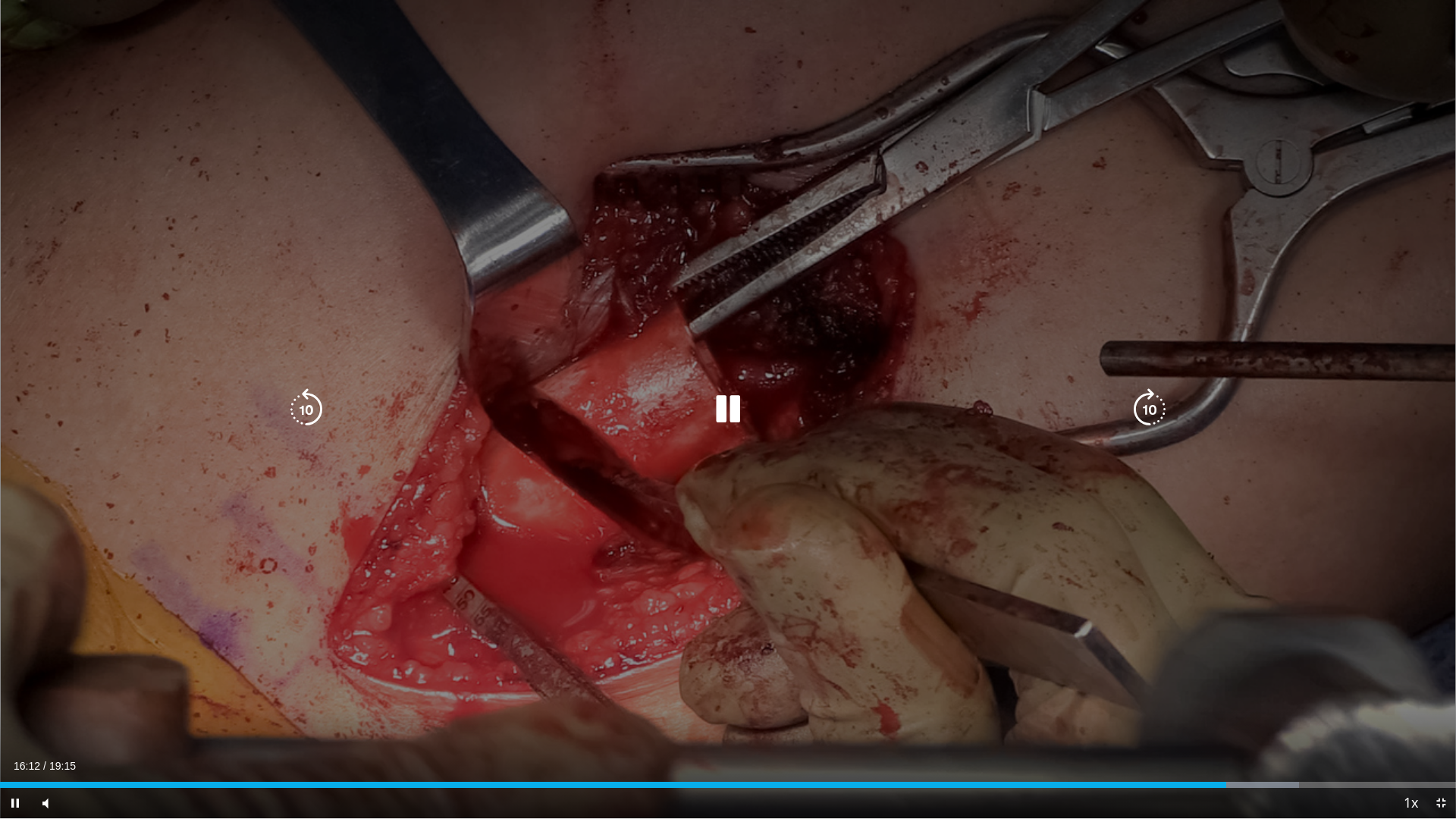
click at [1159, 696] on div "Loaded : 89.23% 16:12 15:20" at bounding box center [728, 785] width 1456 height 6
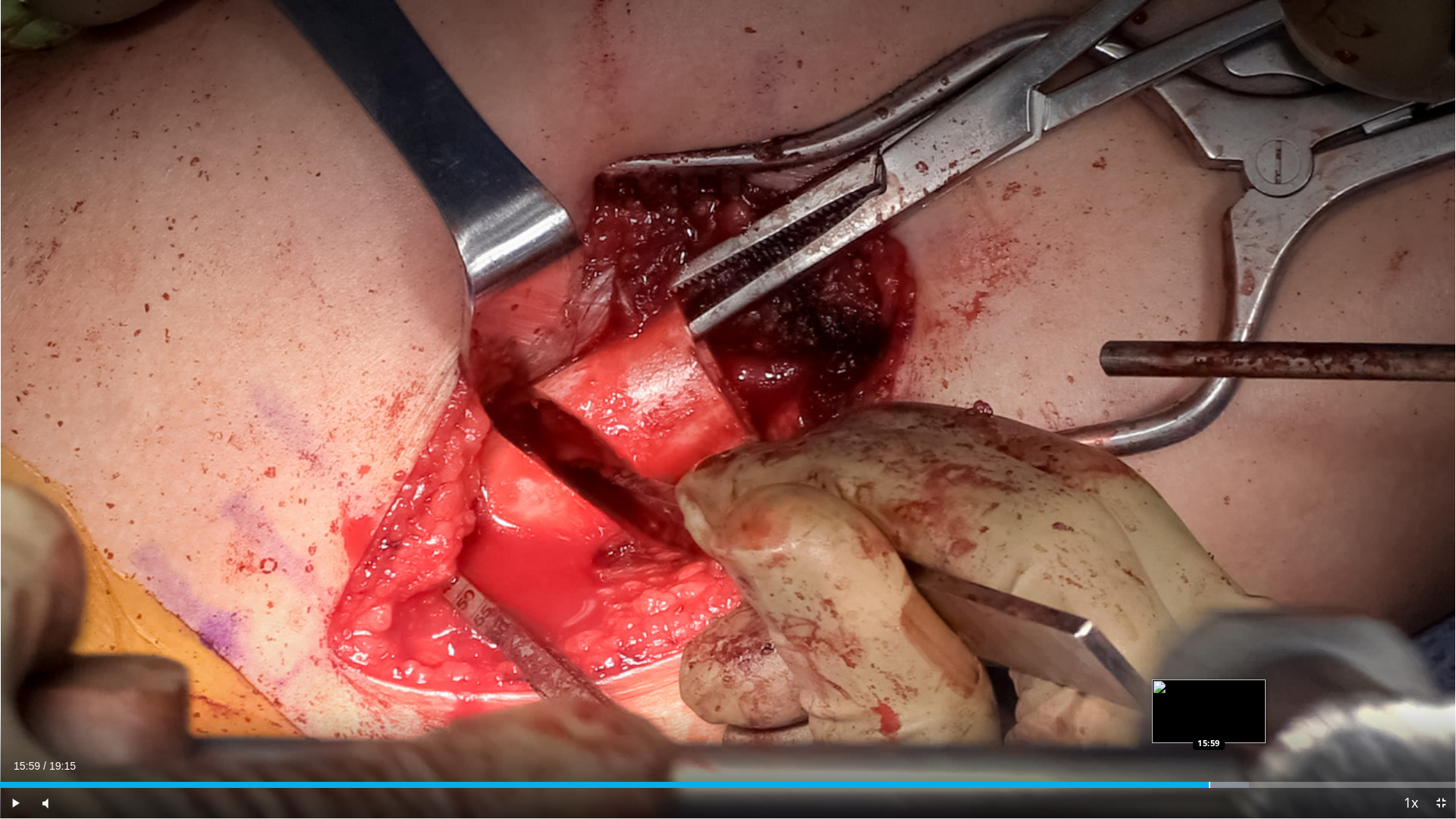
click at [1209, 696] on div "Progress Bar" at bounding box center [1210, 785] width 2 height 6
click at [1245, 696] on div "Progress Bar" at bounding box center [1245, 785] width 2 height 6
click at [1275, 696] on div "Progress Bar" at bounding box center [1276, 785] width 2 height 6
click at [1294, 696] on div "Progress Bar" at bounding box center [1294, 785] width 2 height 6
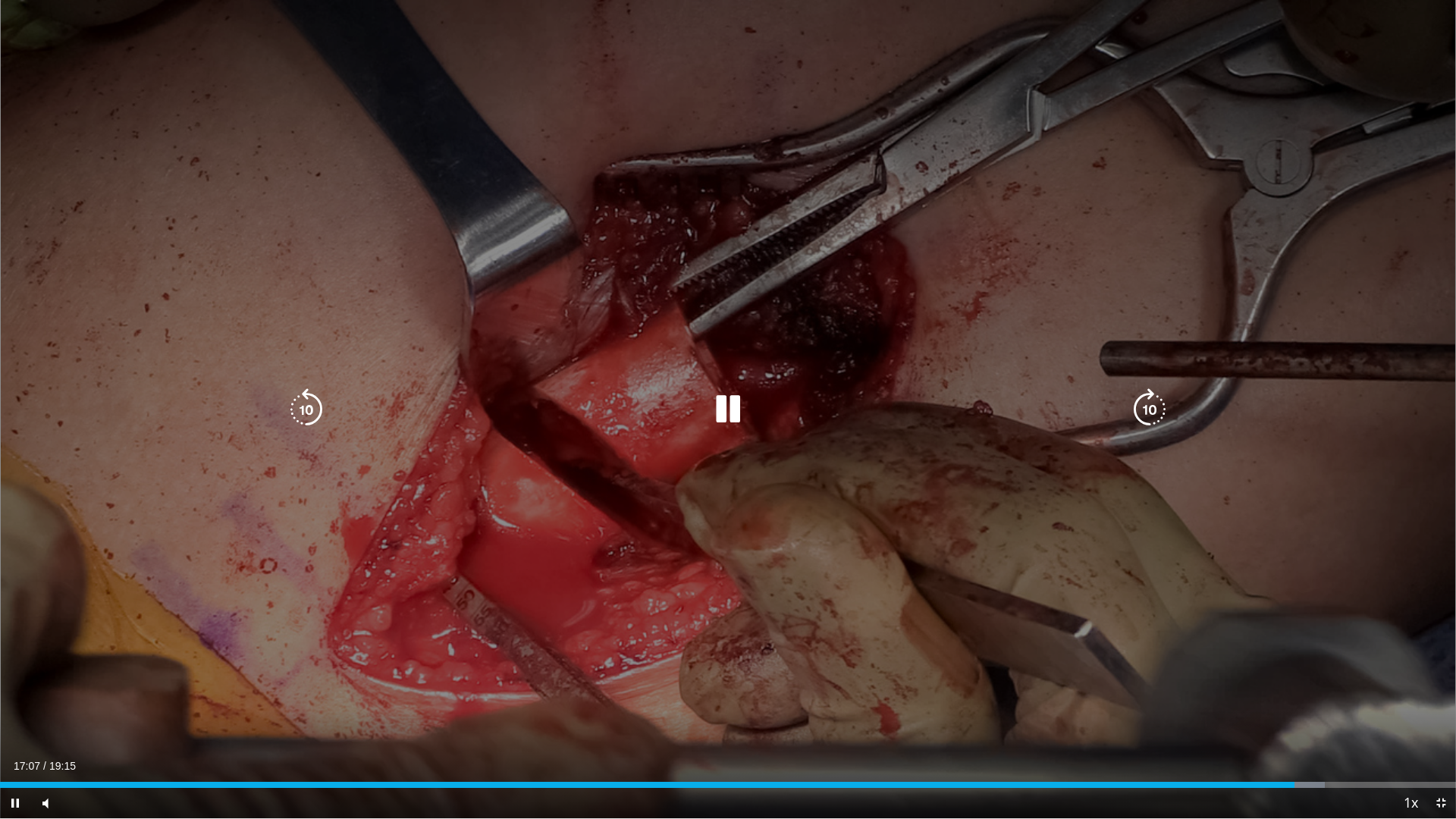
click at [737, 412] on icon "Video Player" at bounding box center [728, 410] width 43 height 43
click at [726, 408] on icon "Video Player" at bounding box center [728, 410] width 43 height 43
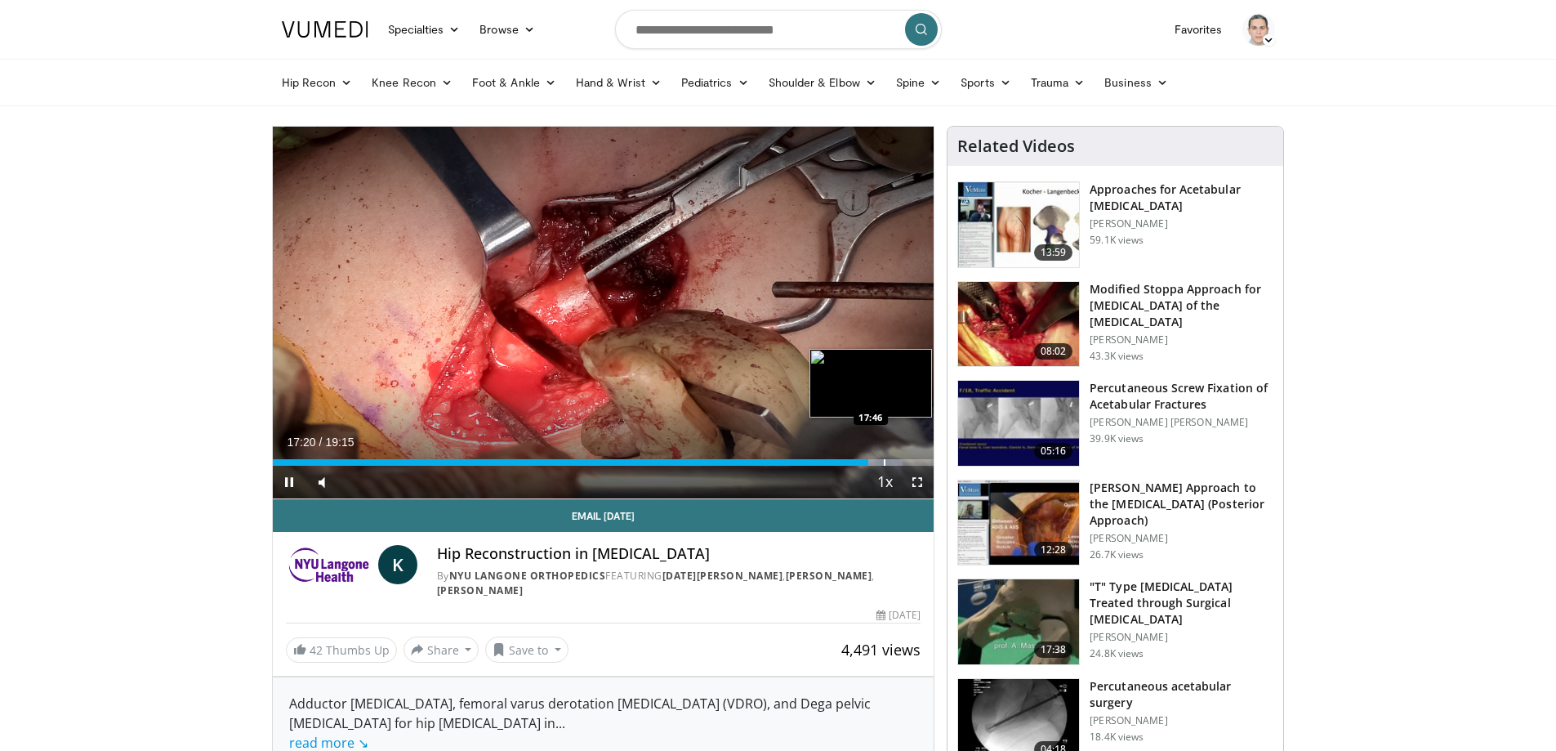
click at [885, 457] on div "Loaded : 95.29% 17:20 17:46" at bounding box center [604, 458] width 662 height 16
